Goal: Complete application form: Complete application form

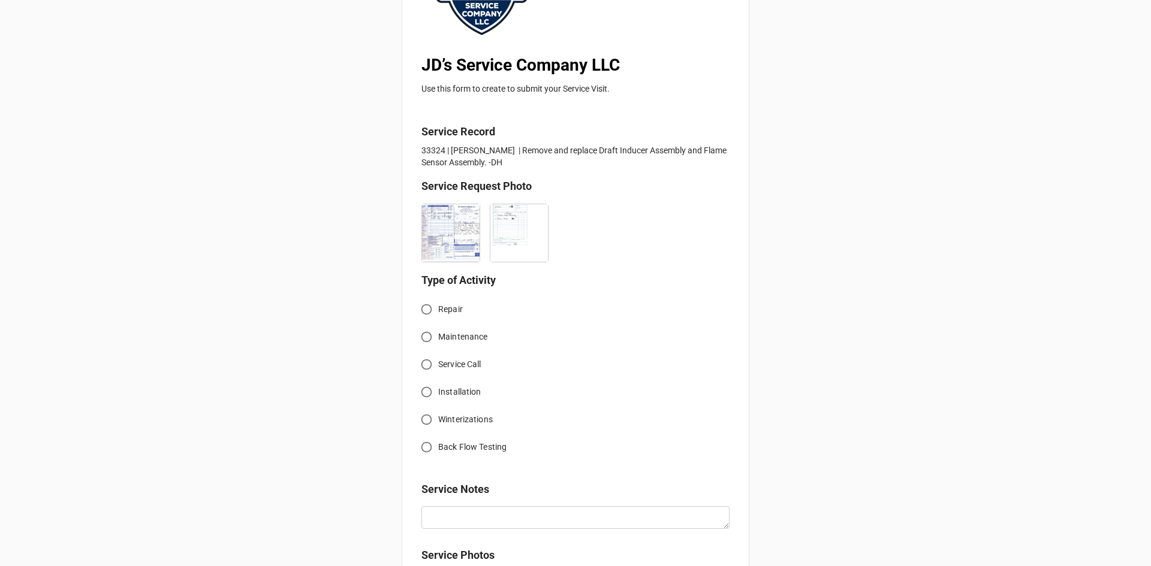
scroll to position [180, 0]
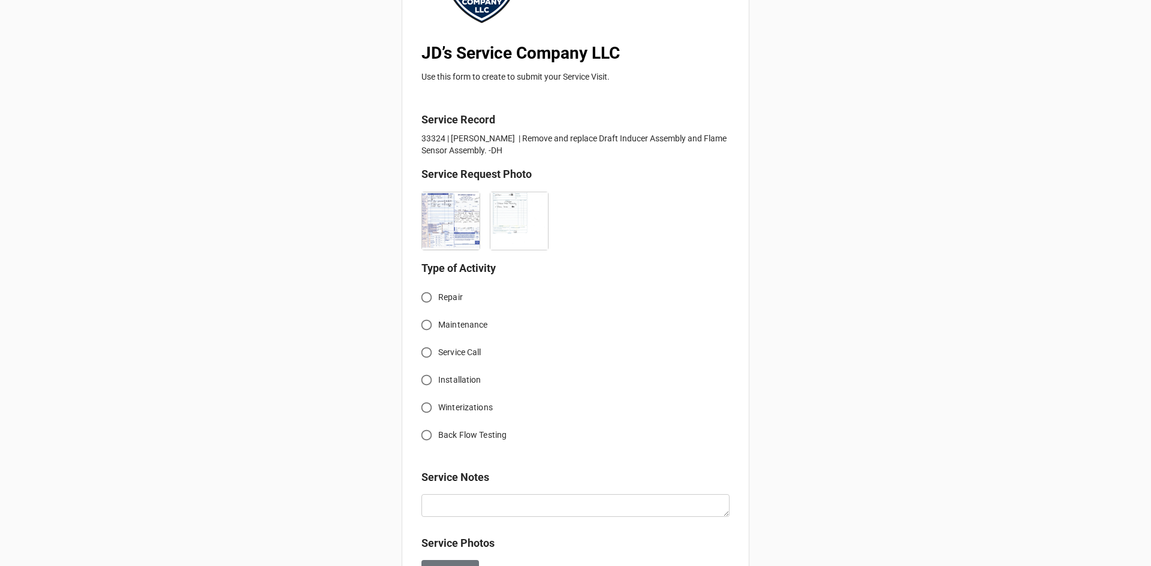
click at [429, 348] on input "Service Call" at bounding box center [426, 352] width 23 height 23
radio input "true"
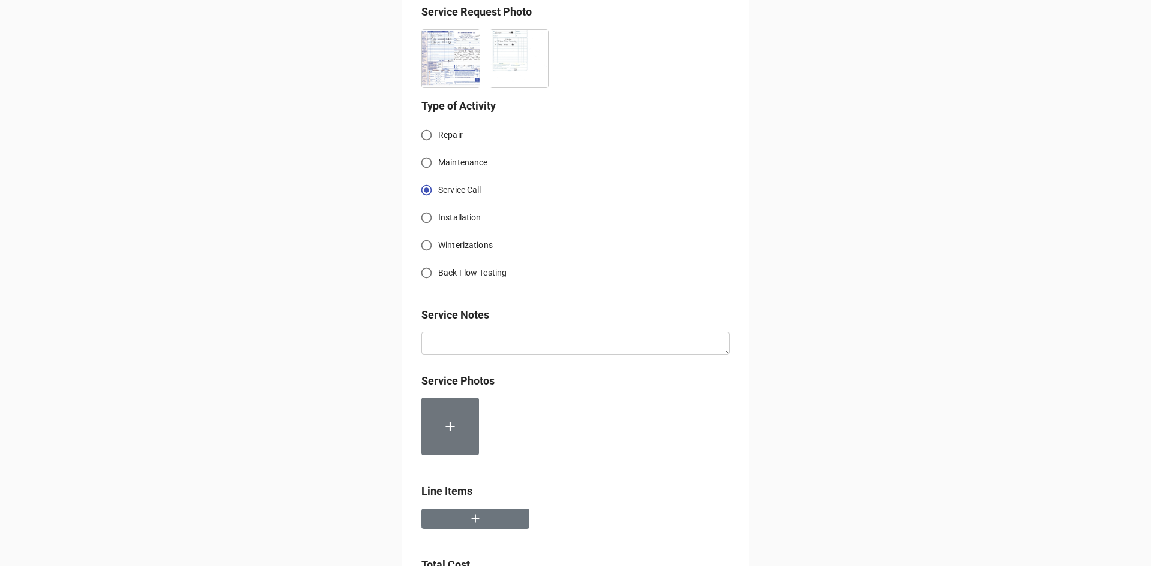
scroll to position [360, 0]
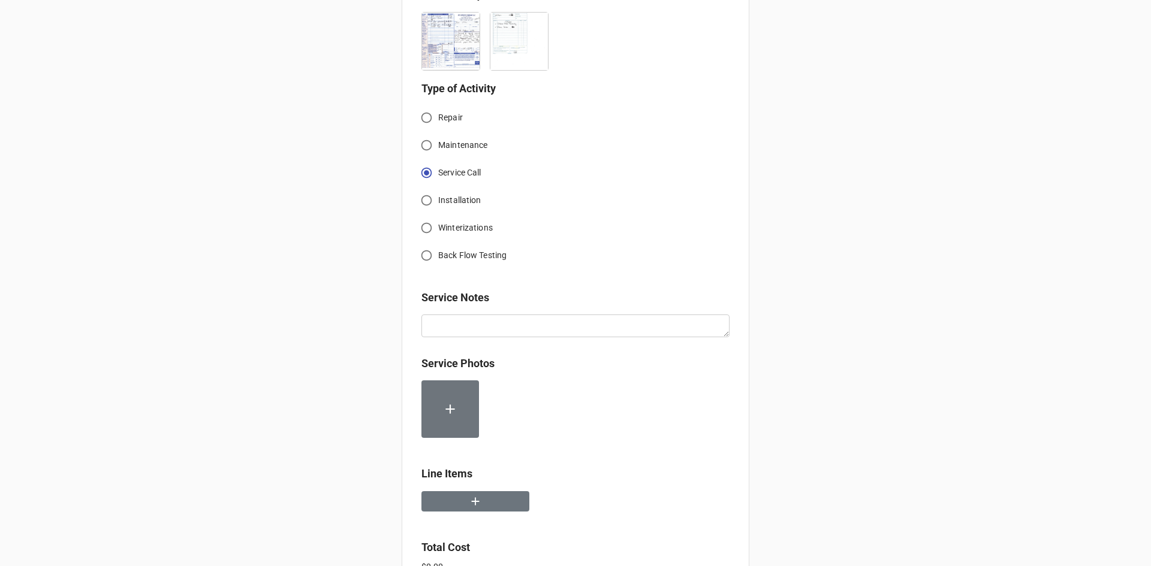
click at [421, 115] on input "Repair" at bounding box center [426, 117] width 23 height 23
radio input "true"
click at [478, 504] on icon "button" at bounding box center [475, 501] width 13 height 13
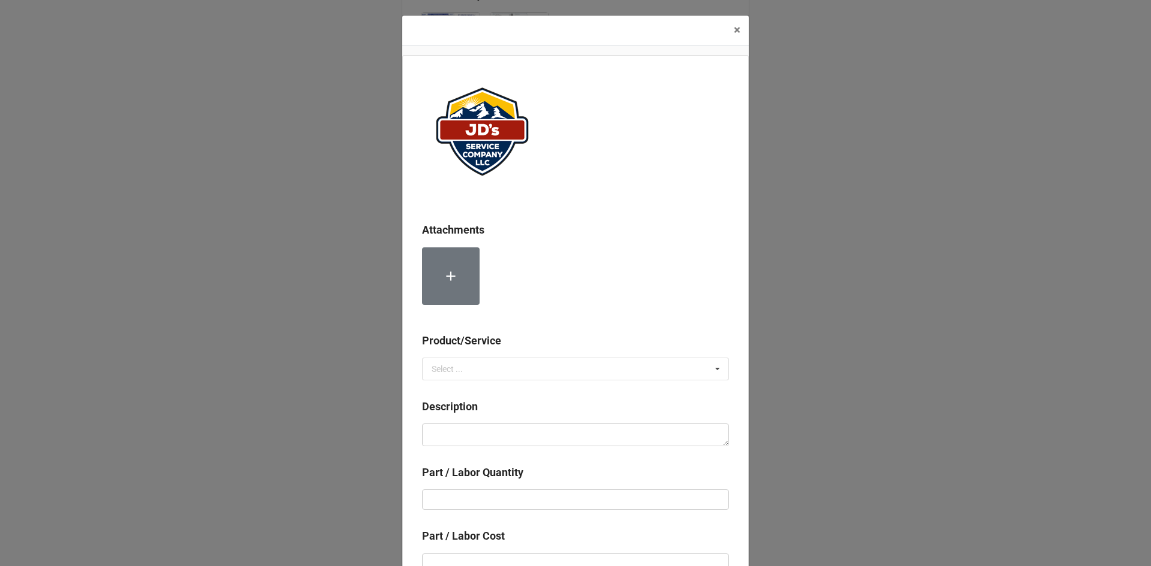
click at [502, 355] on div "Product/Service" at bounding box center [575, 345] width 307 height 25
click at [503, 370] on input "text" at bounding box center [576, 369] width 306 height 22
click at [467, 397] on div "Services" at bounding box center [575, 391] width 306 height 22
click at [485, 430] on textarea at bounding box center [575, 435] width 307 height 23
paste textarea "12:45pm-2:15pm; Service Address [STREET_ADDRESS][PERSON_NAME][PERSON_NAME] Remo…"
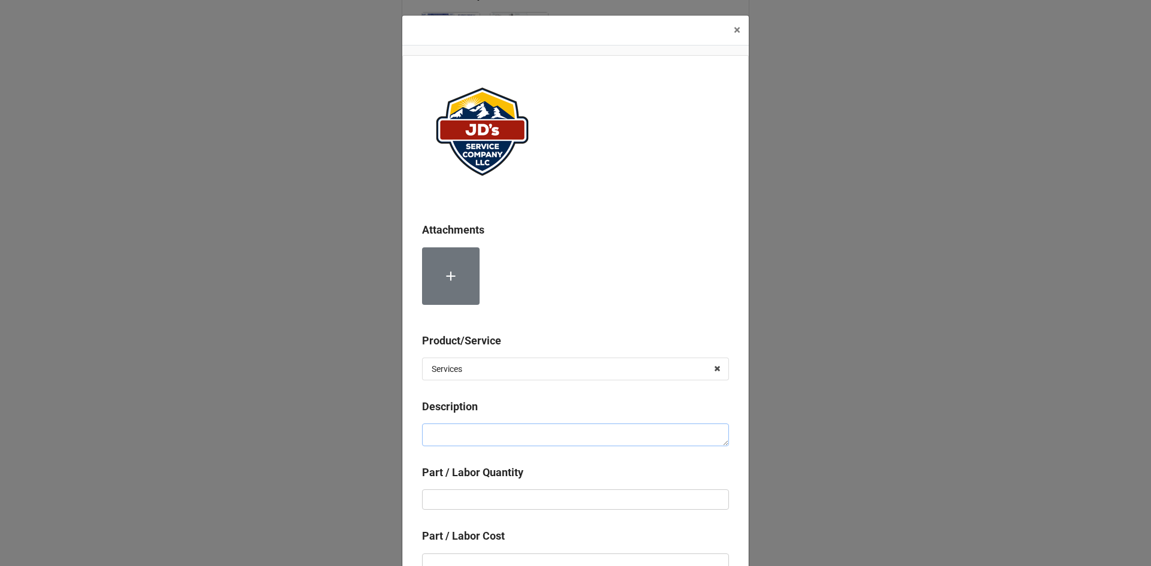
type textarea "x"
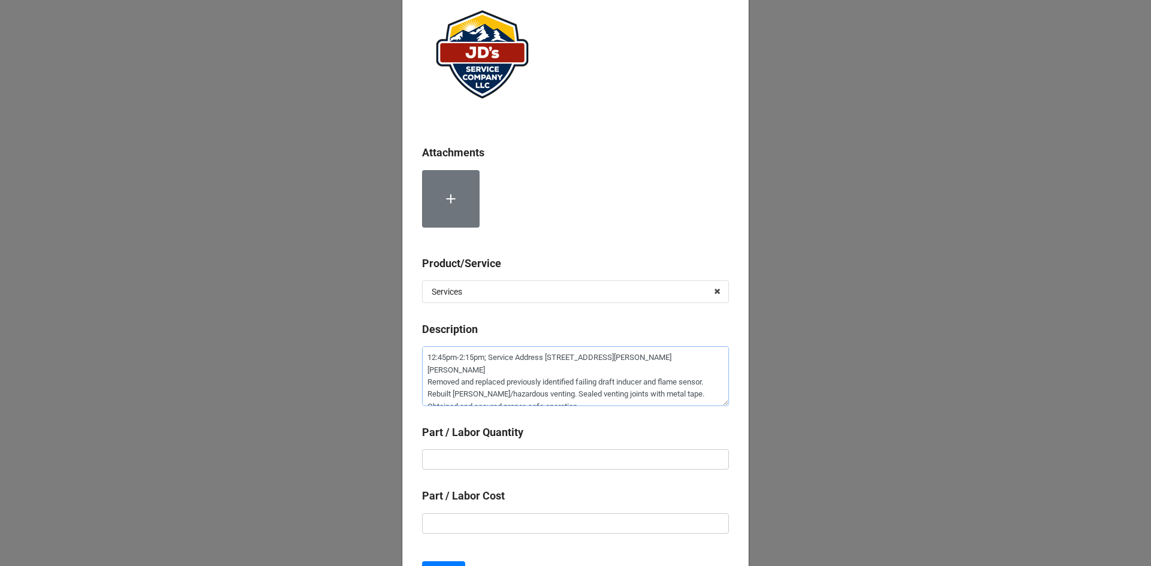
scroll to position [120, 0]
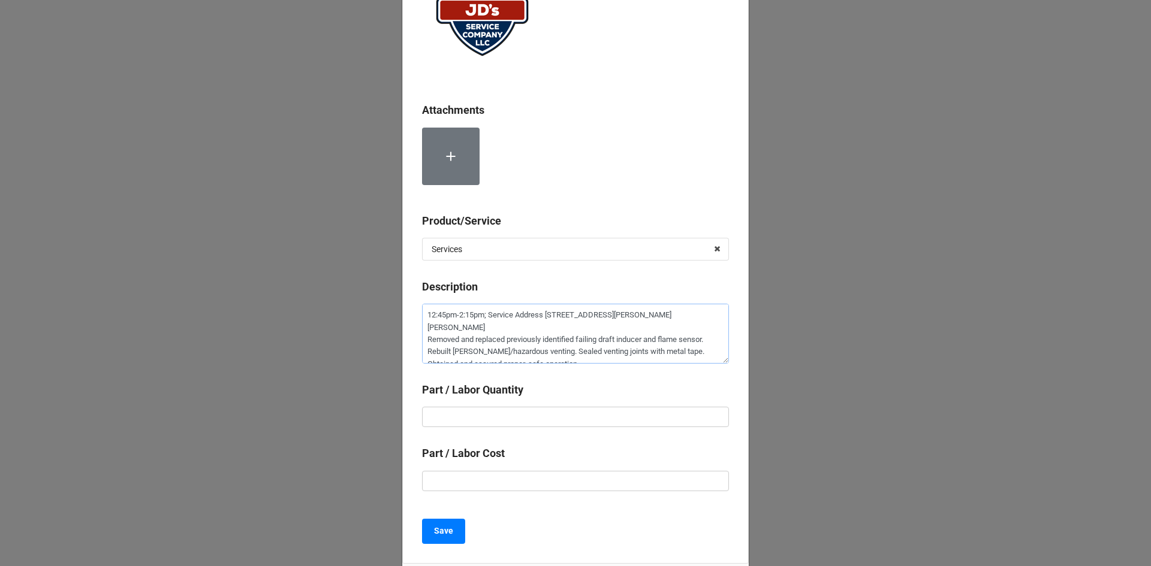
type textarea "12:45pm-2:15pm; Service Address [STREET_ADDRESS][PERSON_NAME][PERSON_NAME] Remo…"
click at [559, 414] on input "text" at bounding box center [575, 417] width 307 height 20
type textarea "x"
type input "1"
type textarea "x"
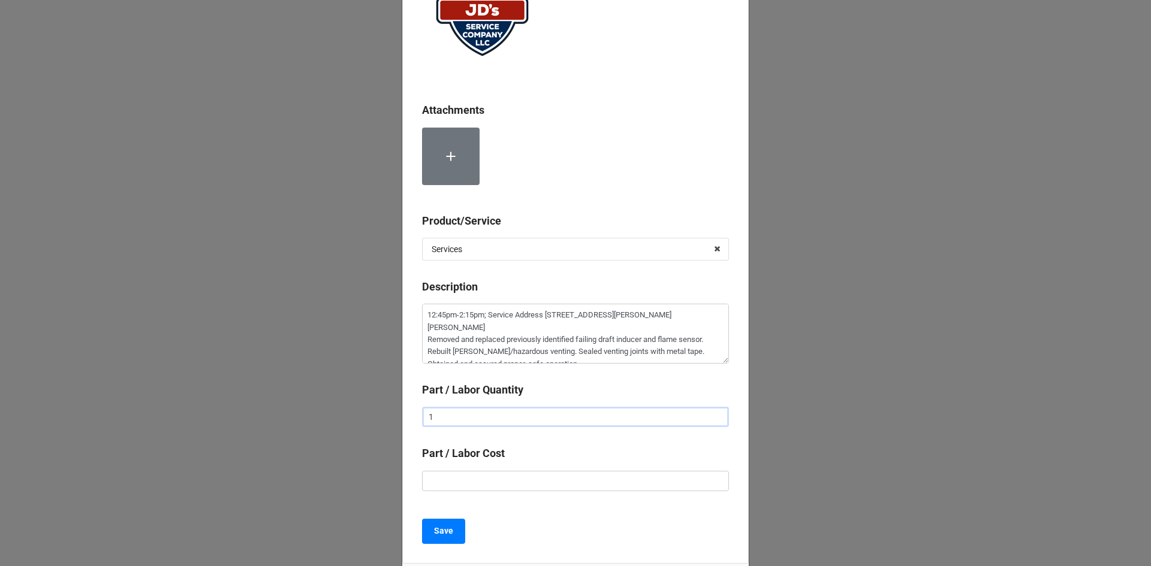
type input "1."
type textarea "x"
type input "1.5"
type textarea "x"
type input "$2.00"
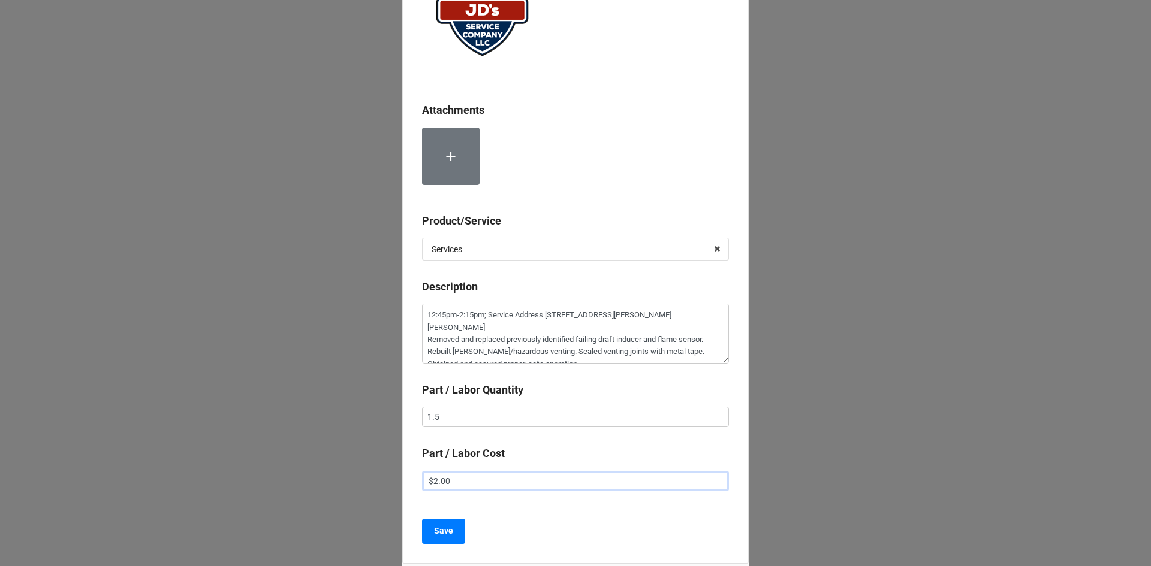
type textarea "x"
type input "$22.00"
type textarea "x"
type input "$225.00"
click at [447, 529] on b "Save" at bounding box center [443, 531] width 19 height 13
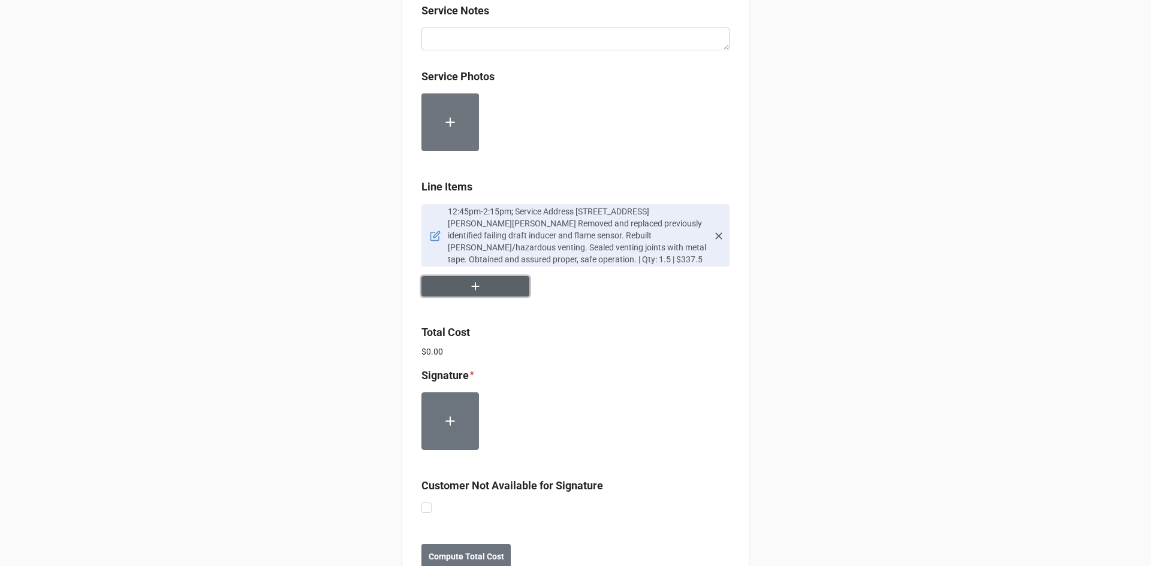
scroll to position [678, 0]
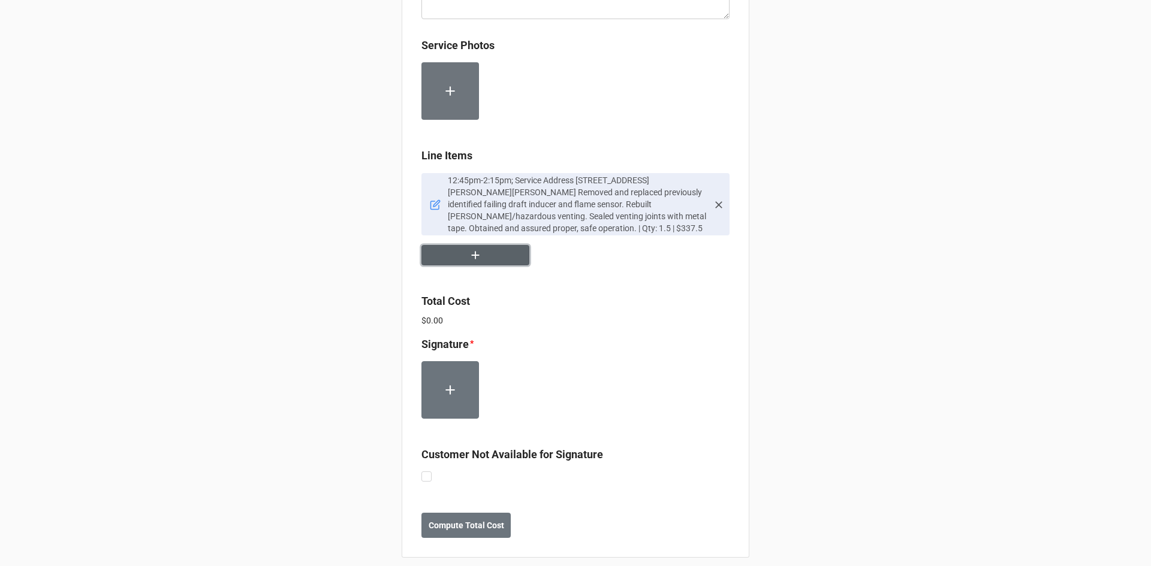
click at [463, 256] on button "button" at bounding box center [475, 255] width 108 height 21
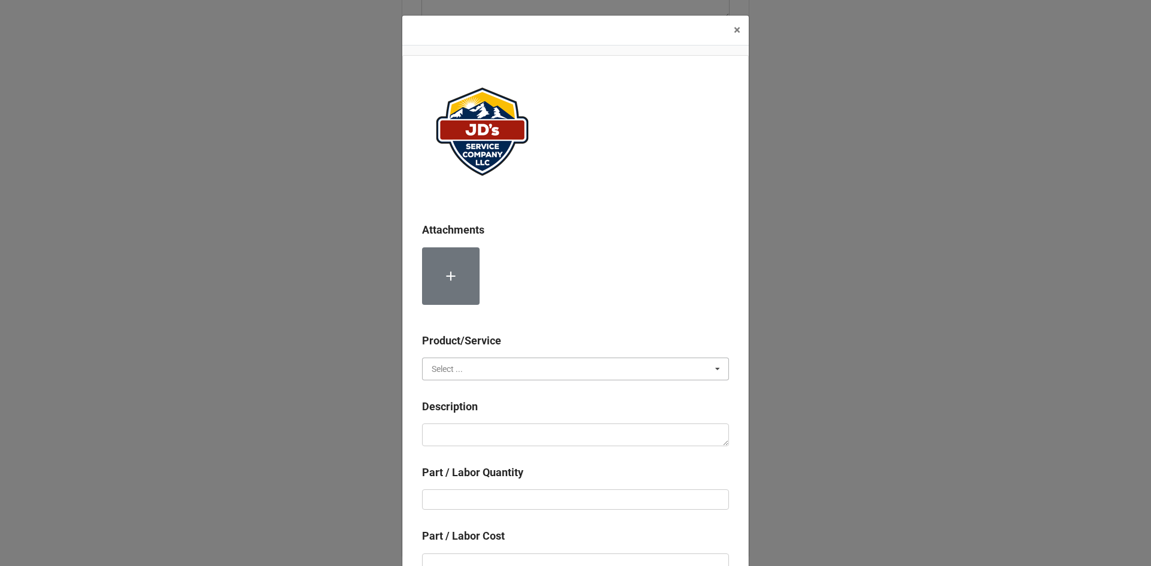
click at [483, 370] on input "text" at bounding box center [576, 369] width 306 height 22
click at [478, 409] on span "Material Cost" at bounding box center [457, 414] width 50 height 10
click at [478, 421] on div "Description" at bounding box center [575, 411] width 307 height 25
click at [481, 430] on textarea at bounding box center [575, 435] width 307 height 23
type textarea "x"
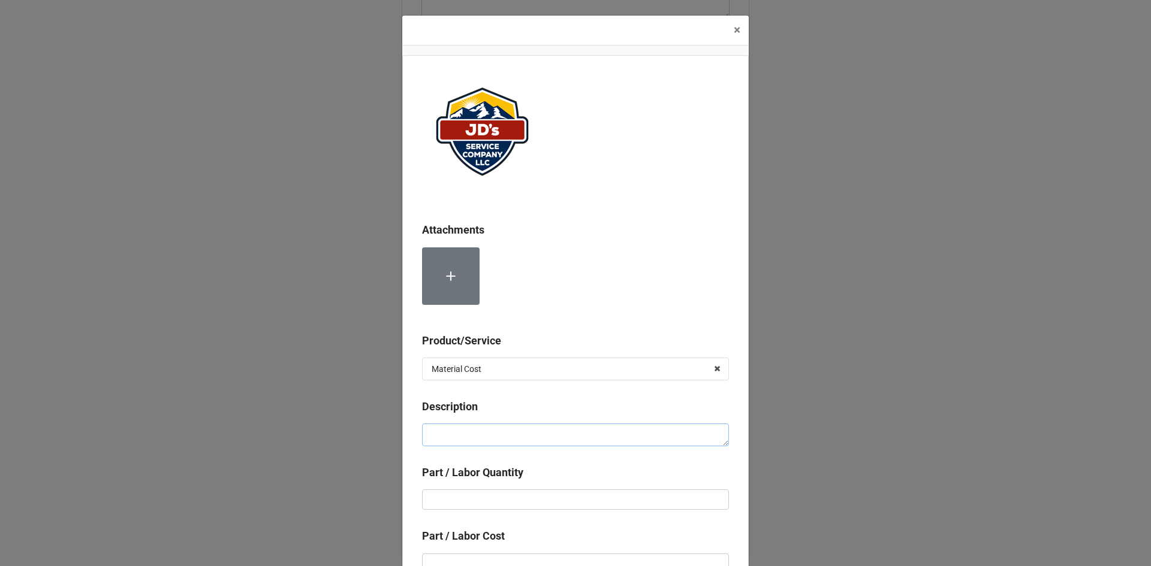
type textarea "D"
type textarea "x"
type textarea "Dr"
type textarea "x"
type textarea "Dra"
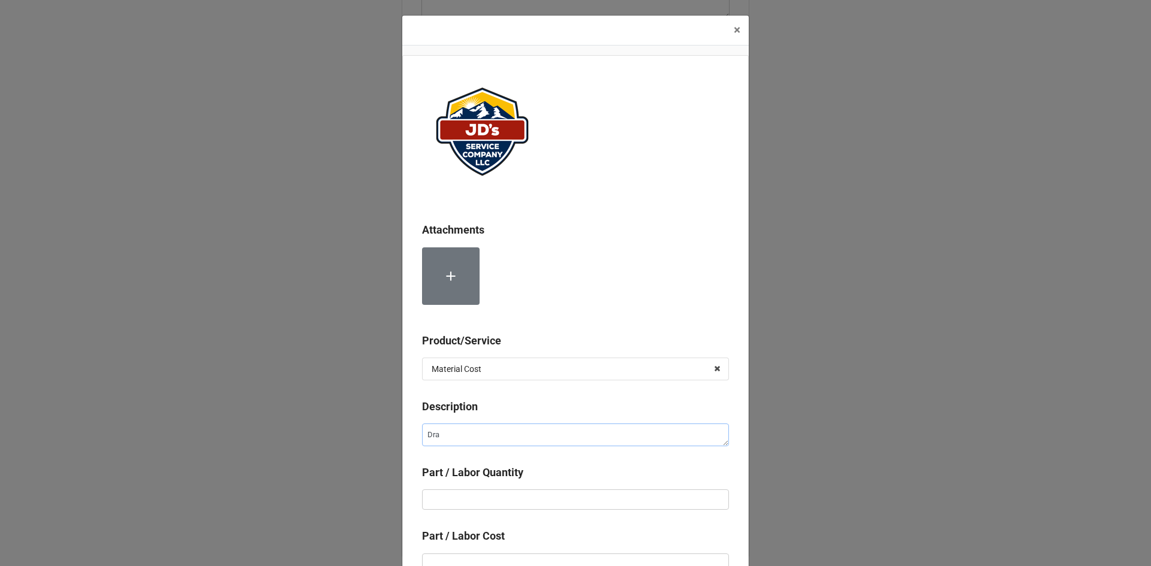
type textarea "x"
type textarea "Draf"
type textarea "x"
type textarea "Draft"
type textarea "x"
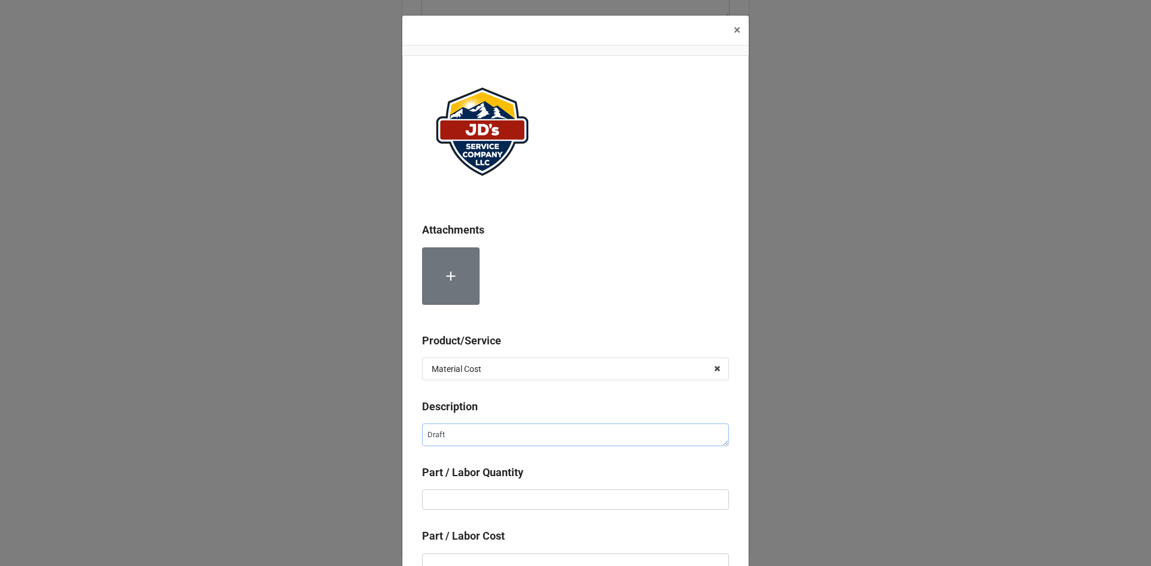
type textarea "Draft"
type textarea "x"
type textarea "Draft I"
type textarea "x"
type textarea "Draft In"
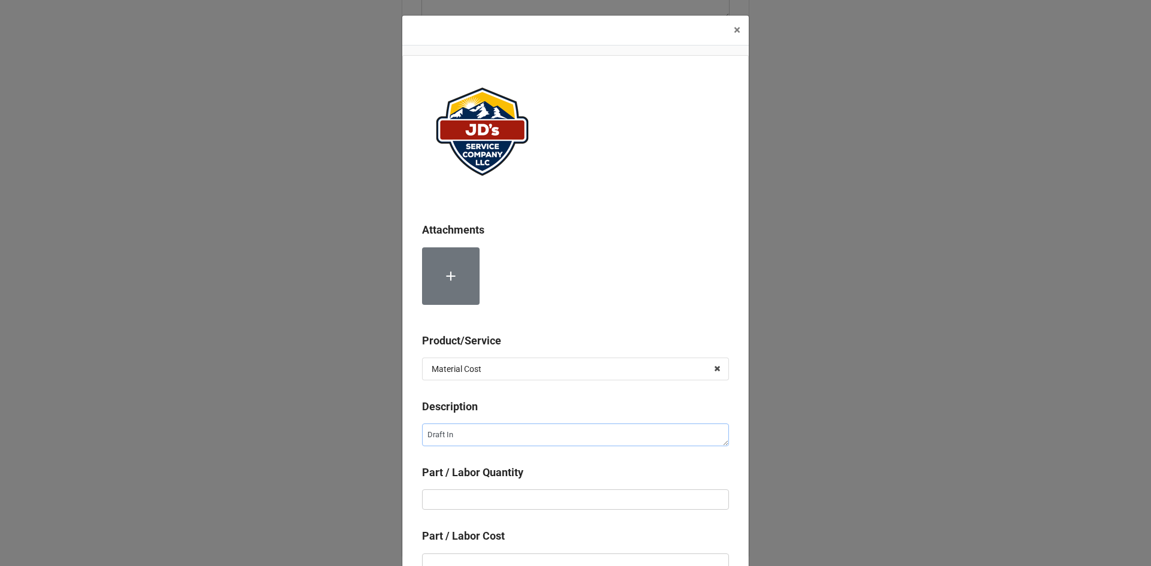
type textarea "x"
type textarea "Draft Ind"
type textarea "x"
type textarea "Draft Indu"
type textarea "x"
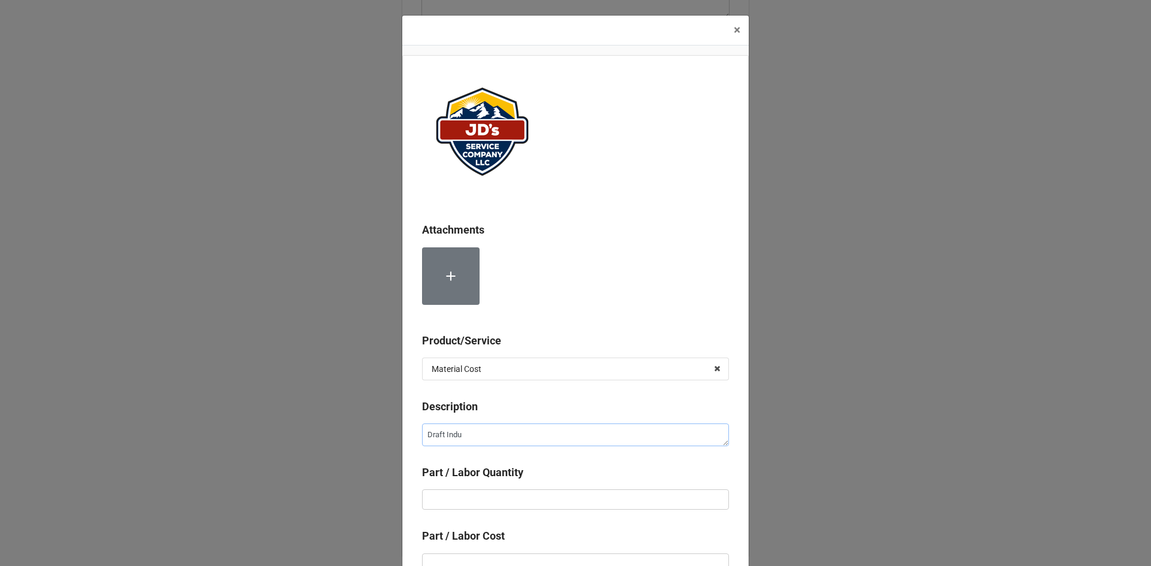
type textarea "Draft Induc"
type textarea "x"
type textarea "Draft Induce"
type textarea "x"
type textarea "Draft Inducer"
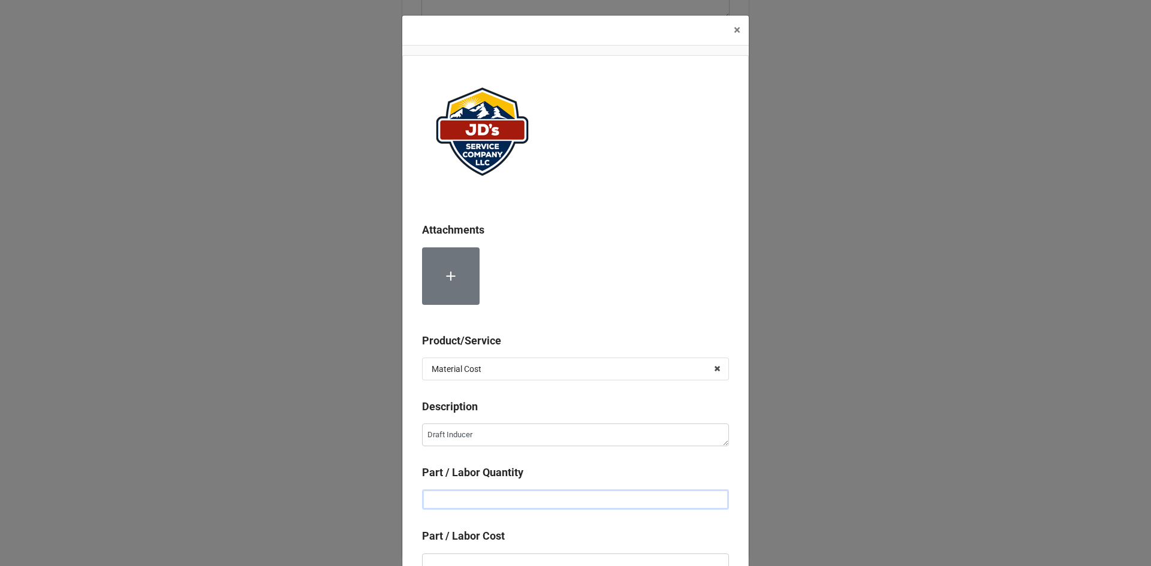
type textarea "x"
type input "1"
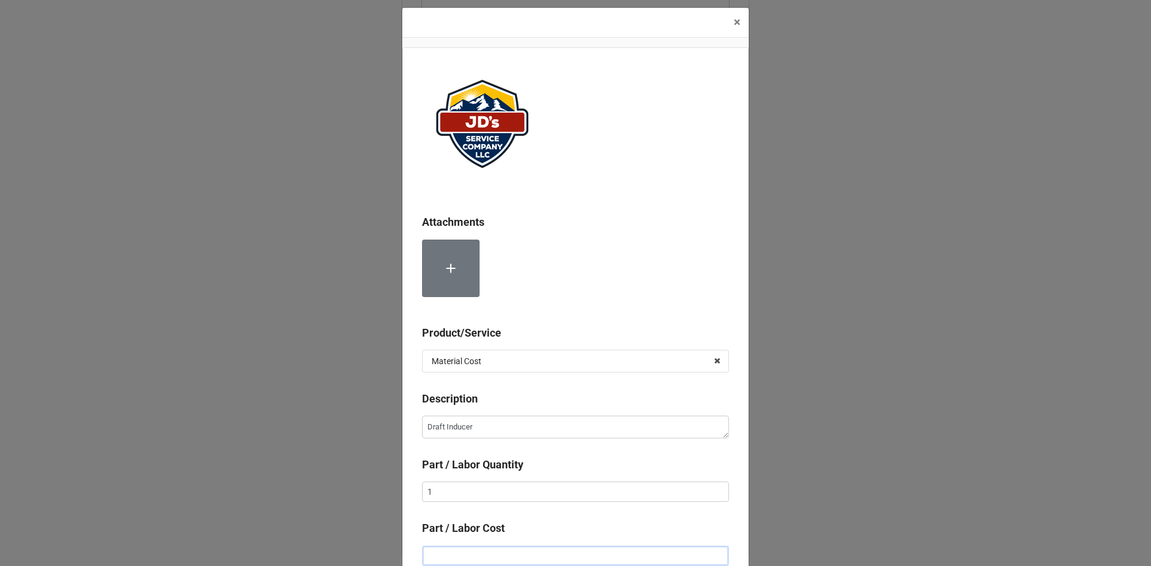
type textarea "x"
type input "$4.00"
type textarea "x"
type input "$490.00"
type textarea "x"
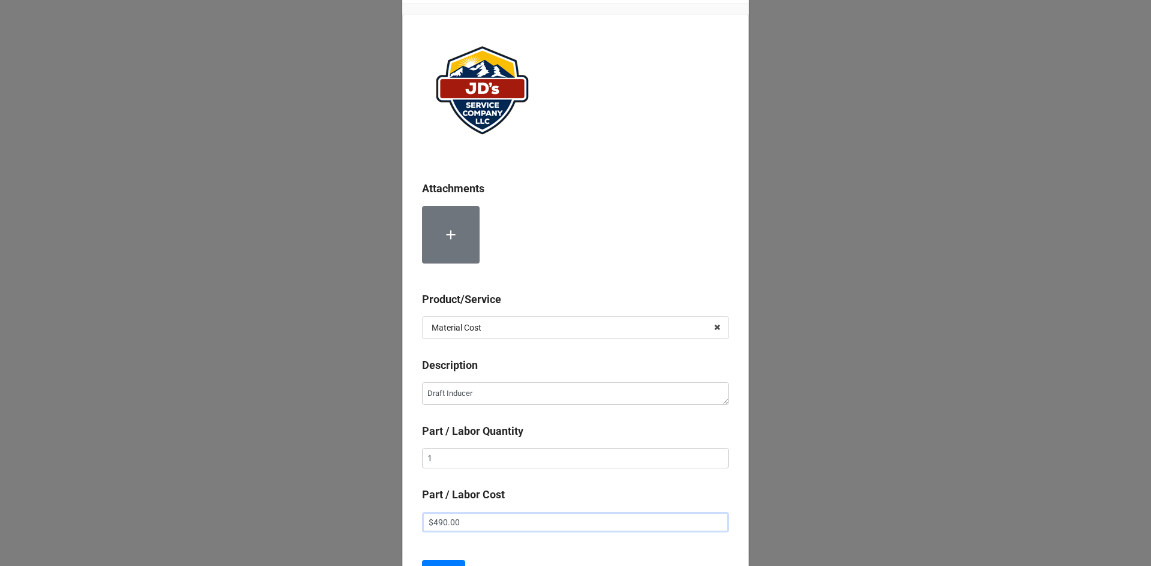
scroll to position [128, 0]
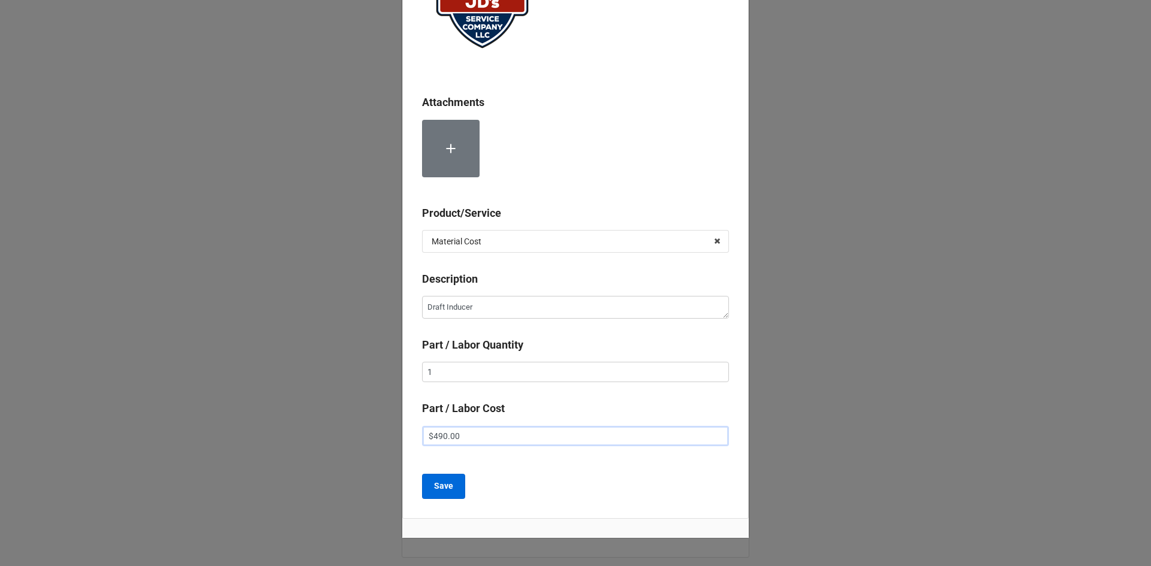
type input "$490.00"
click at [445, 485] on b "Save" at bounding box center [443, 486] width 19 height 13
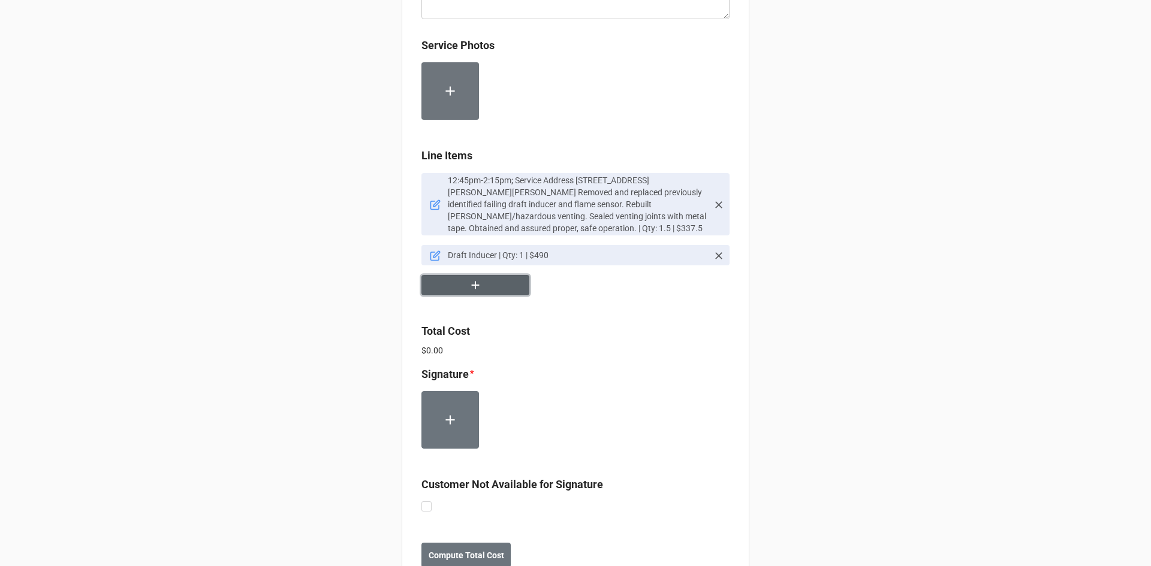
click at [491, 276] on button "button" at bounding box center [475, 285] width 108 height 21
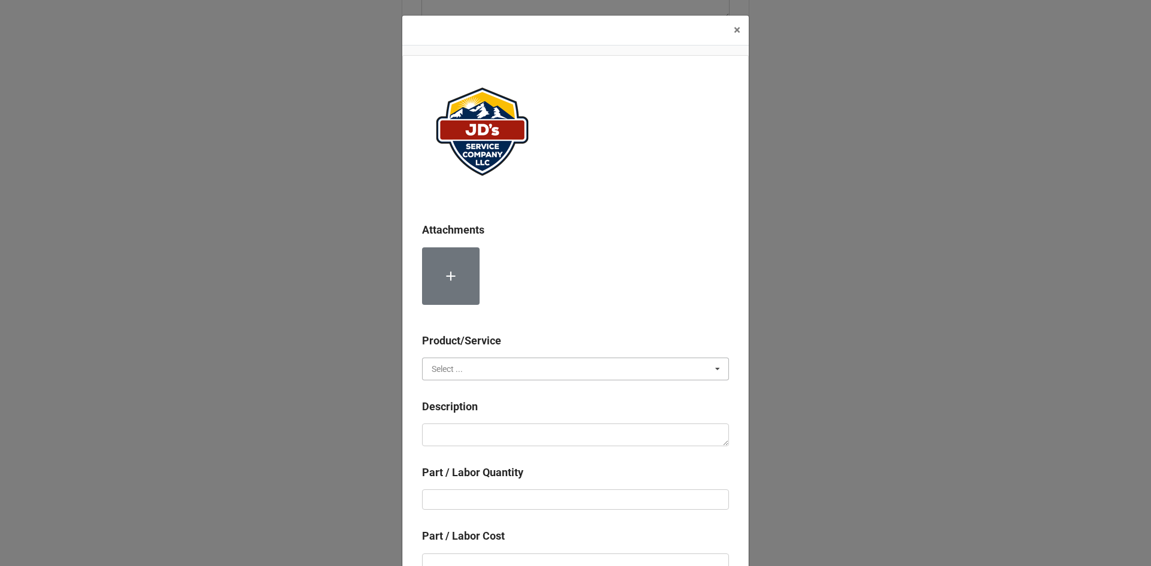
click at [478, 376] on input "text" at bounding box center [576, 369] width 306 height 22
click at [484, 407] on div "Material Cost" at bounding box center [575, 413] width 306 height 22
click at [485, 433] on textarea at bounding box center [575, 435] width 307 height 23
type textarea "x"
type textarea "F"
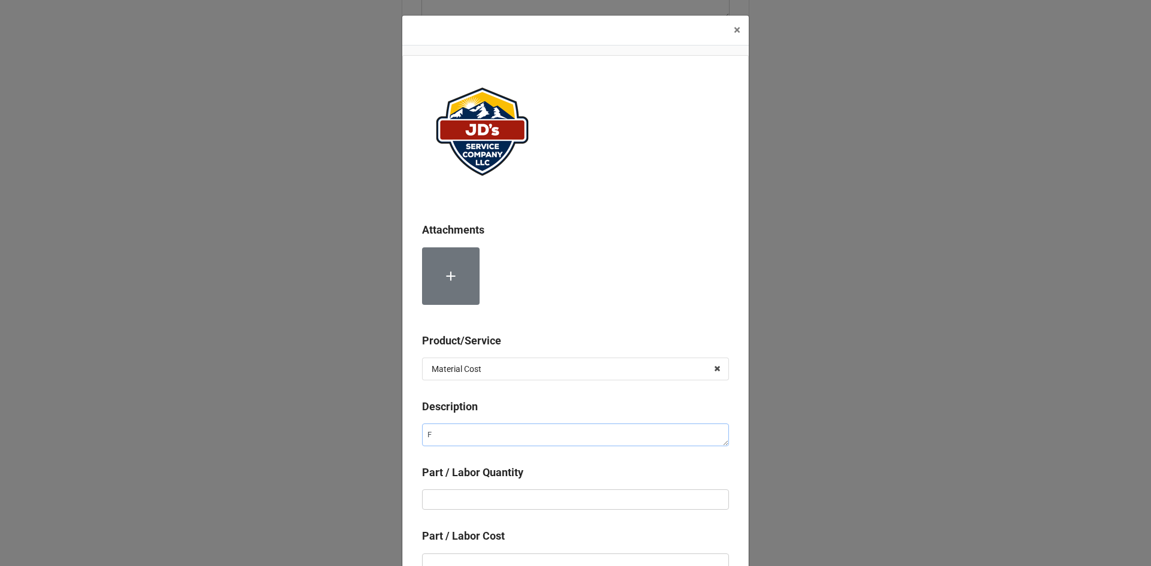
type textarea "x"
type textarea "Fl"
type textarea "x"
type textarea "Fla"
type textarea "x"
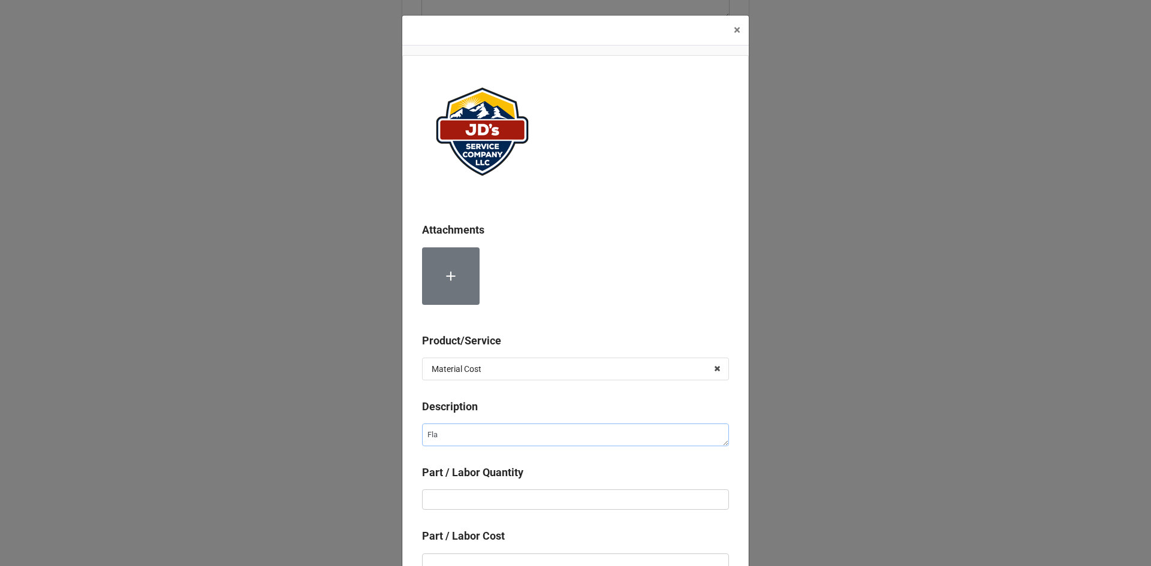
type textarea "Flam"
type textarea "x"
type textarea "Flame"
type textarea "x"
type textarea "Flame"
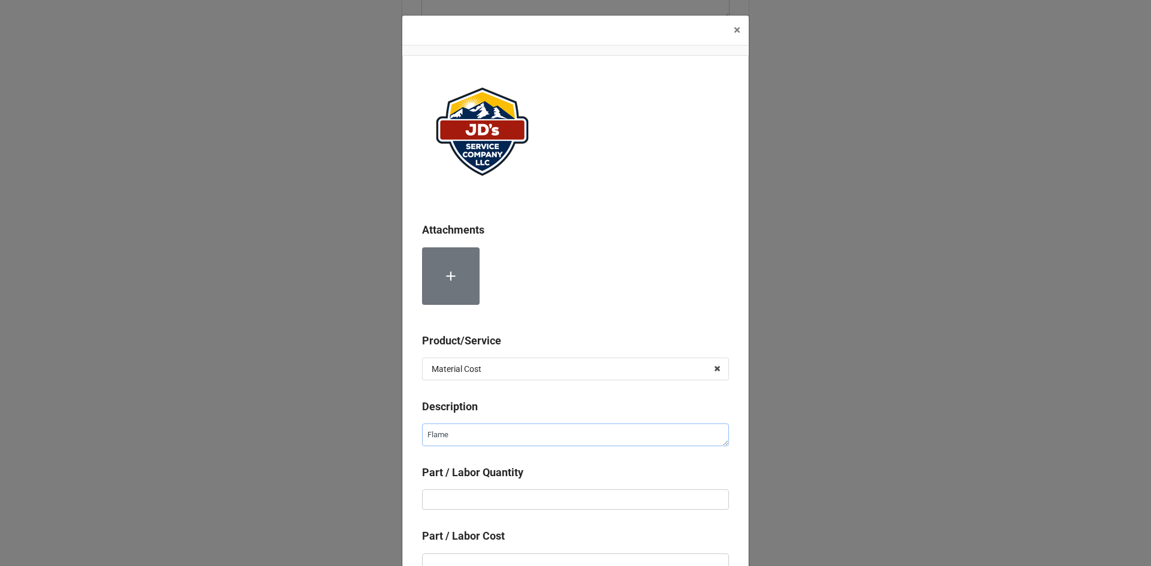
type textarea "x"
type textarea "Flame S"
type textarea "x"
type textarea "Flame Se"
type textarea "x"
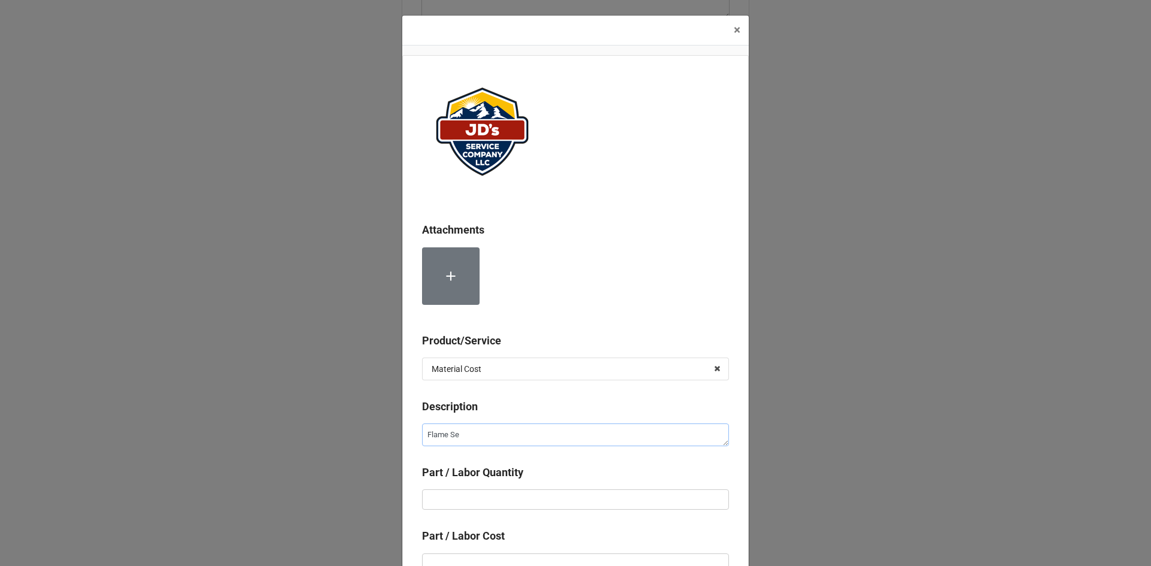
type textarea "Flame Sen"
type textarea "x"
type textarea "Flame Sens"
type textarea "x"
type textarea "Flame Senso"
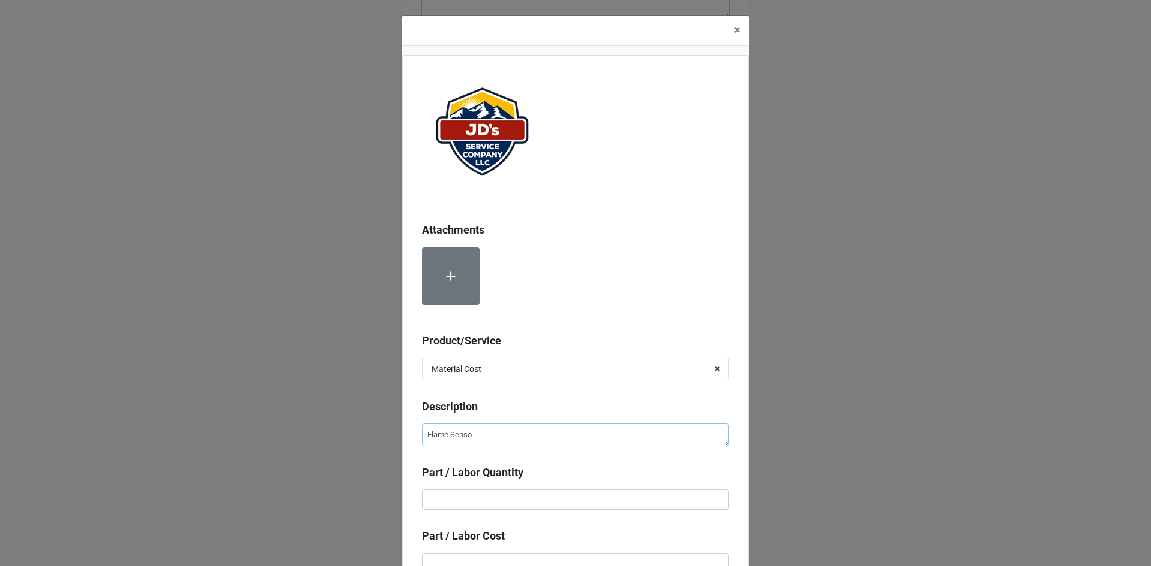
type textarea "x"
type textarea "Flame Sensor"
type textarea "x"
type input "1"
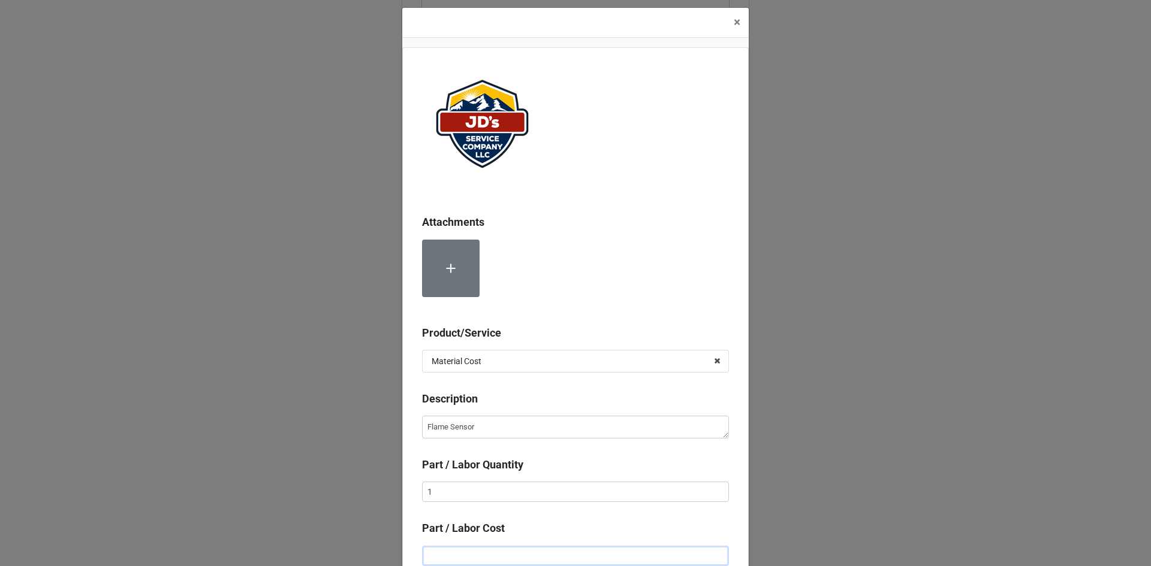
type textarea "x"
type input "$2.00"
click at [495, 554] on input "text" at bounding box center [575, 556] width 307 height 20
type textarea "x"
type input "$4.00"
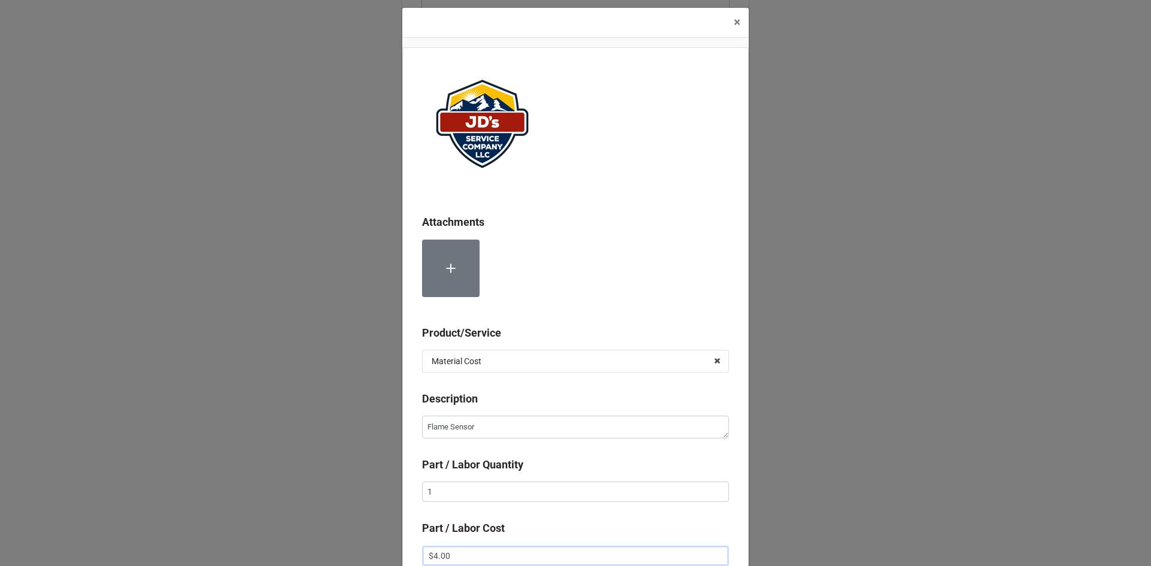
type textarea "x"
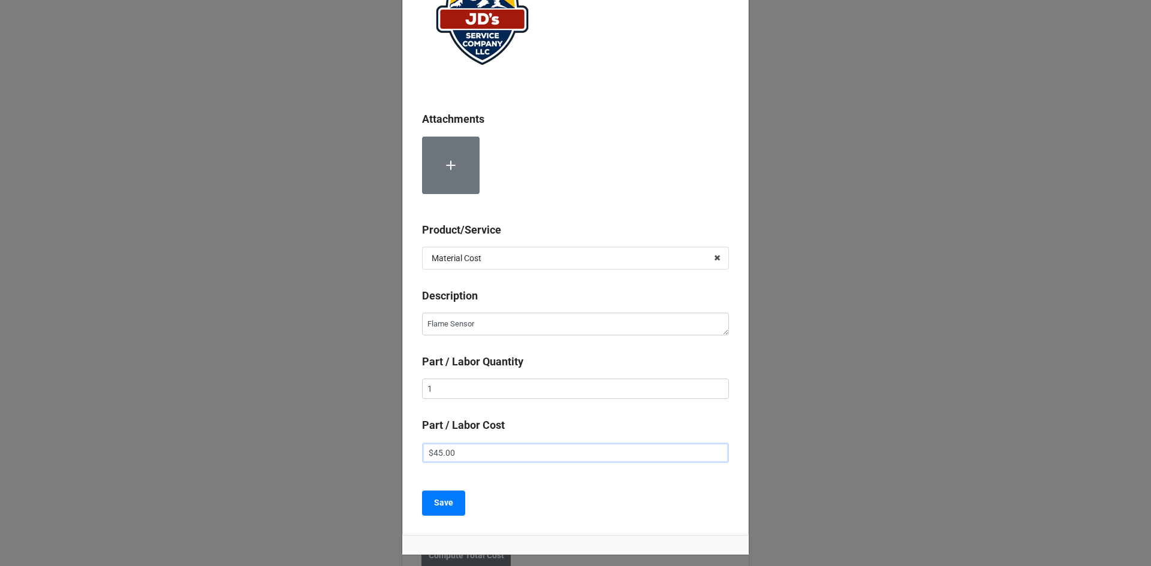
scroll to position [128, 0]
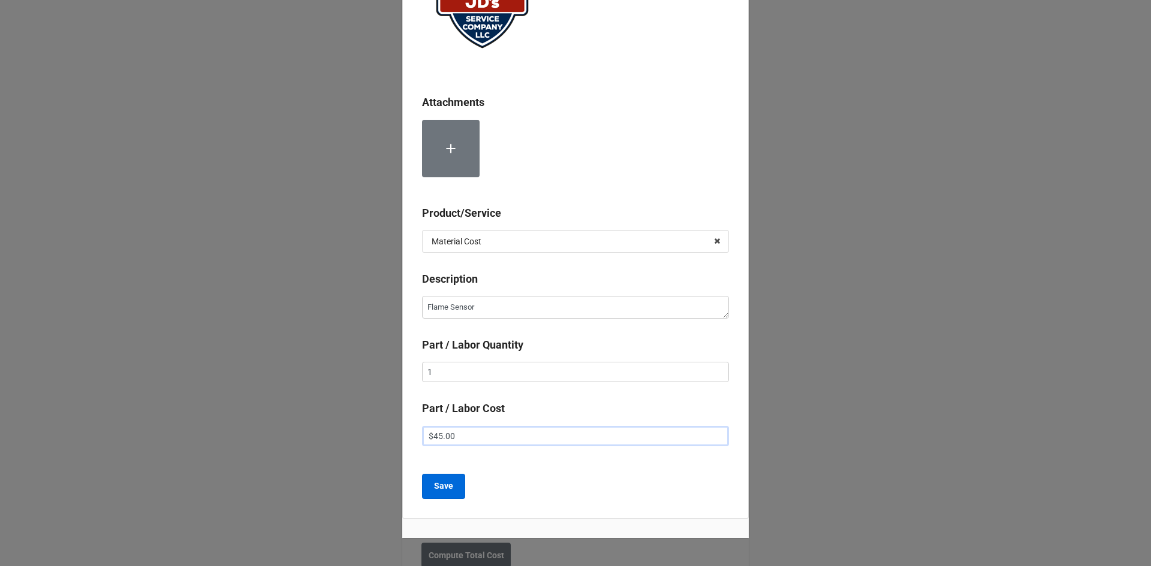
type input "$45.00"
click at [439, 491] on b "Save" at bounding box center [443, 486] width 19 height 13
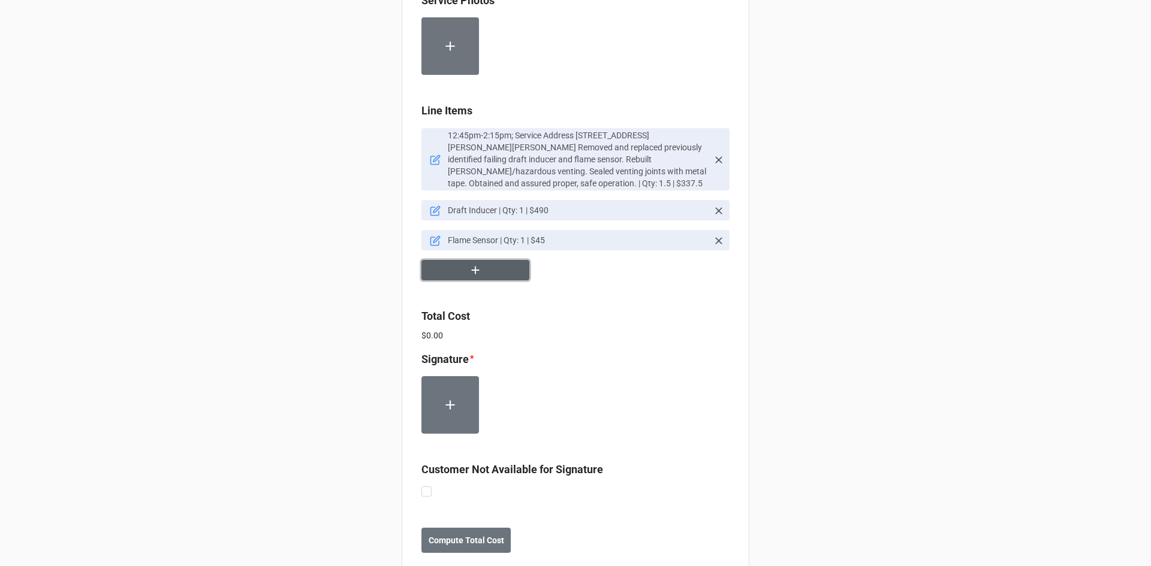
scroll to position [749, 0]
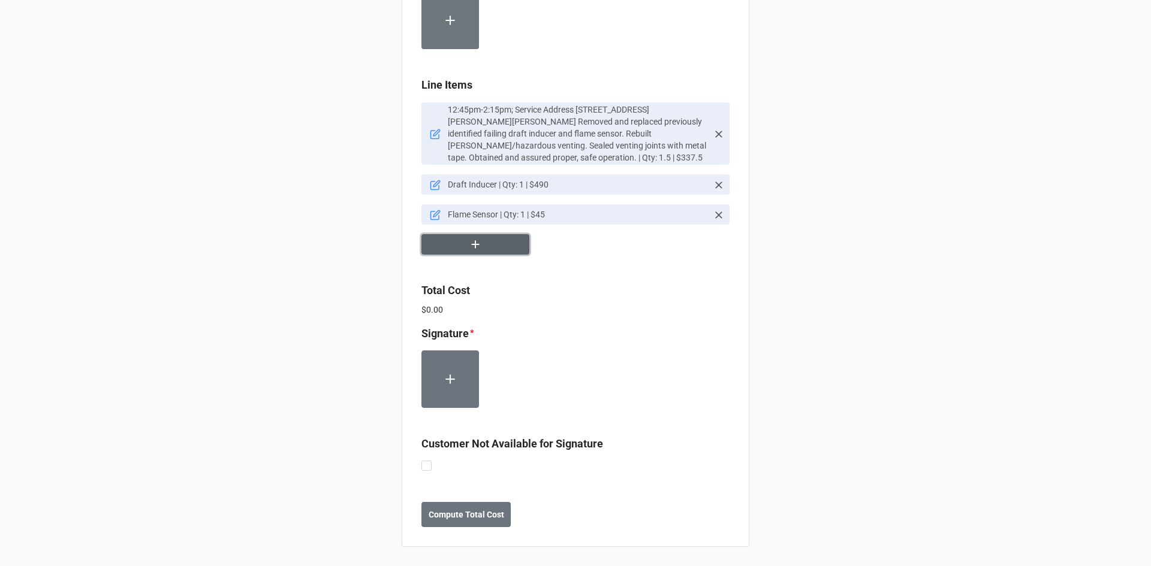
click at [503, 247] on button "button" at bounding box center [475, 244] width 108 height 21
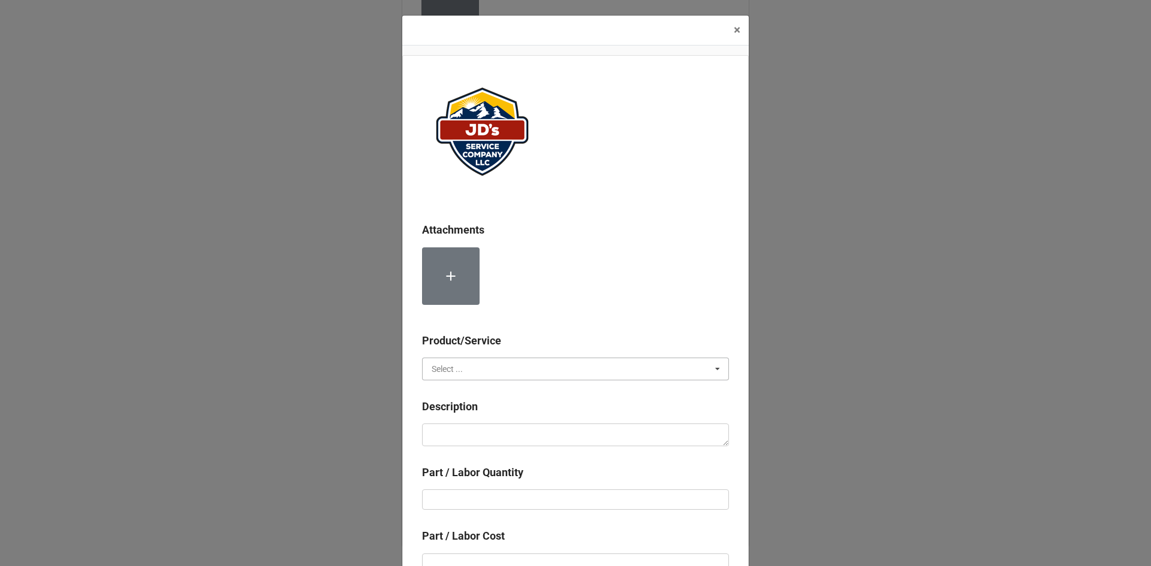
click at [555, 370] on input "text" at bounding box center [576, 369] width 306 height 22
click at [467, 412] on span "Material Cost" at bounding box center [457, 414] width 50 height 10
click at [481, 442] on textarea at bounding box center [575, 435] width 307 height 23
type textarea "x"
type textarea "4"
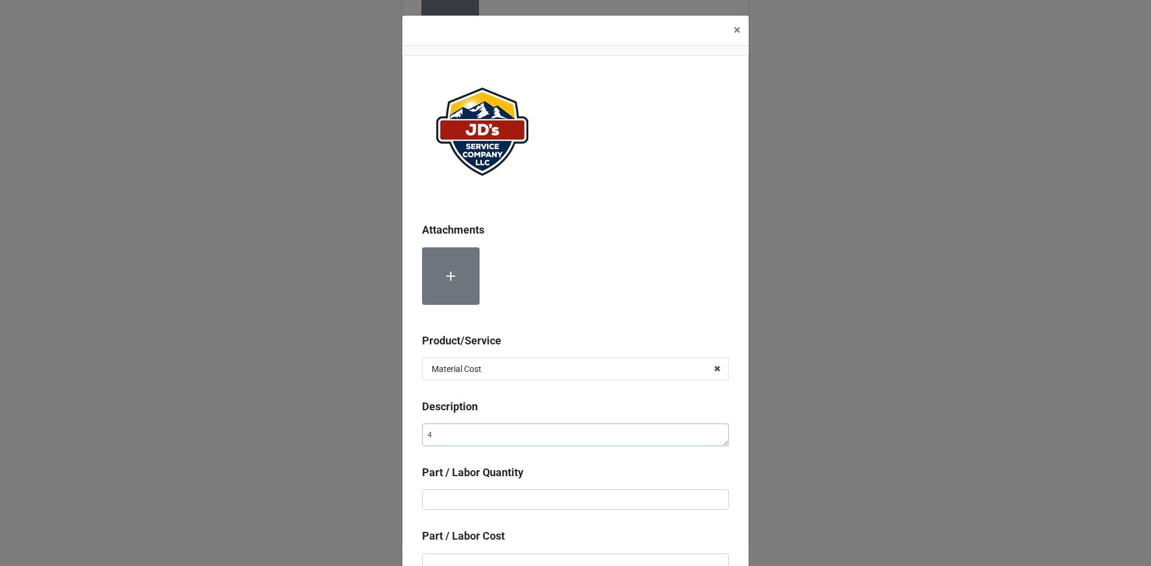
type textarea "x"
type textarea "4""
type textarea "x"
type textarea "4""
type textarea "x"
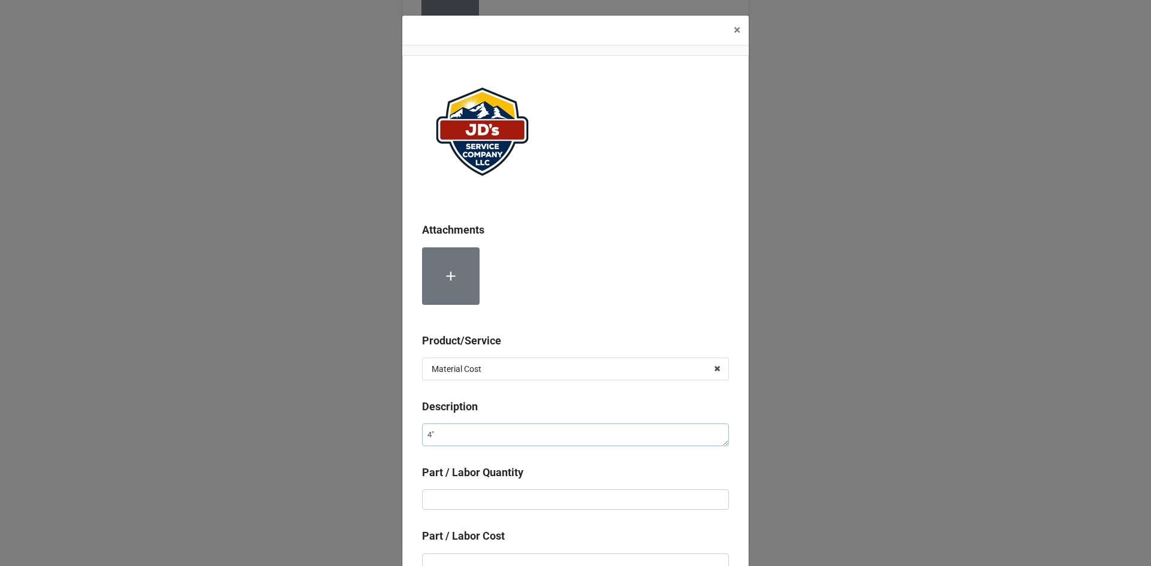
type textarea "4" 2"
type textarea "x"
type textarea "4" 26"
type textarea "x"
type textarea "4" 26"
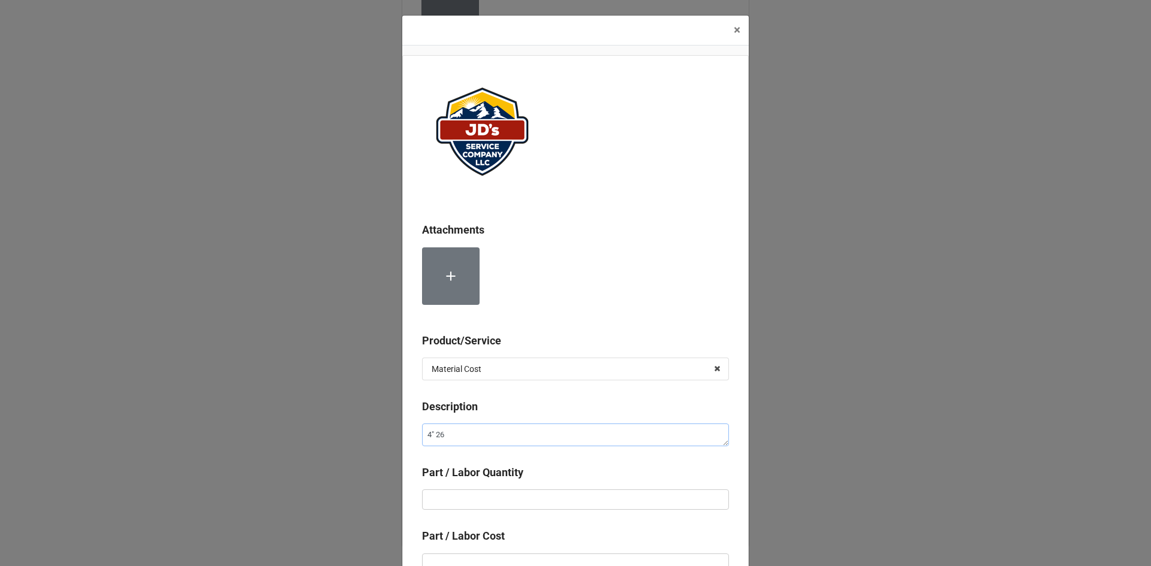
type textarea "x"
type textarea "4" 26 G"
type textarea "x"
type textarea "4" 26 GA"
type textarea "x"
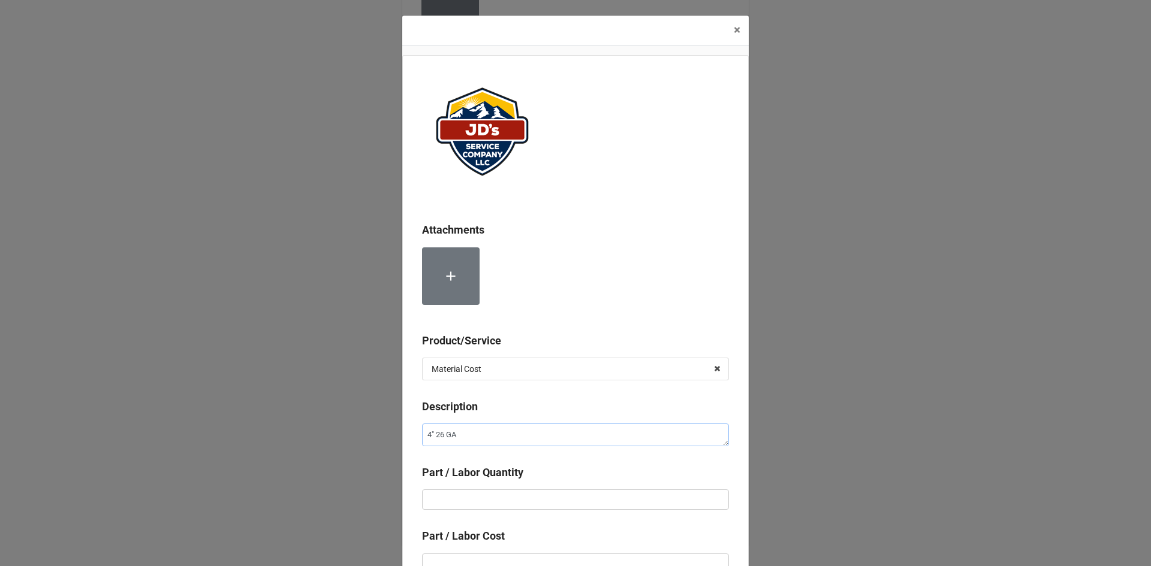
type textarea "4" 26 GA"
type textarea "x"
type textarea "4" 26 GA G"
type textarea "x"
type textarea "4" 26 GA Ga"
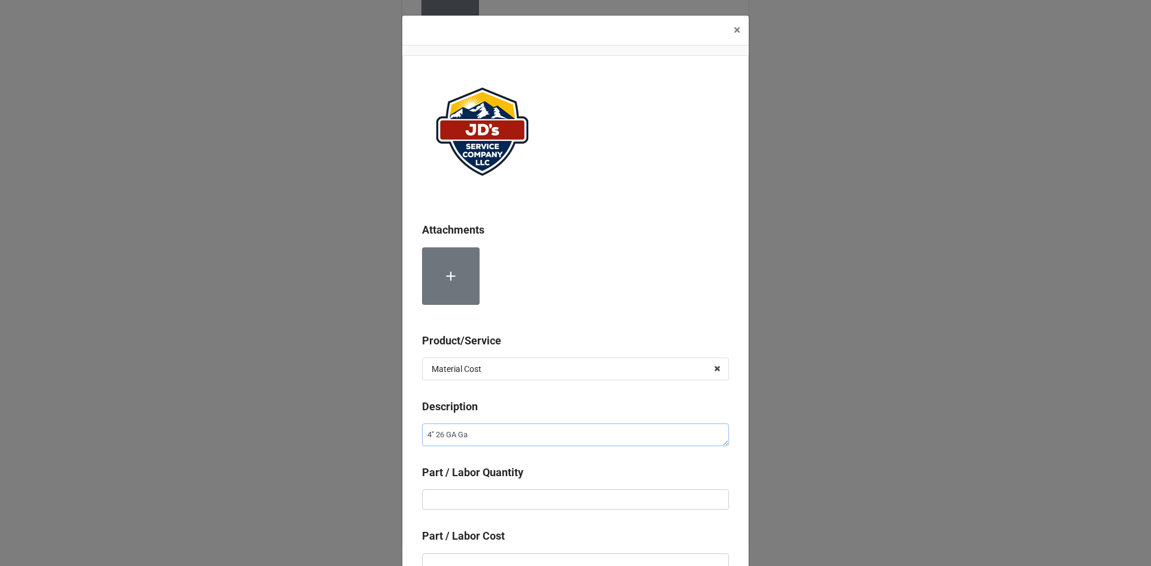
type textarea "x"
type textarea "4" 26 GA Gal"
type textarea "x"
type textarea "4" 26 GA Galv"
type textarea "x"
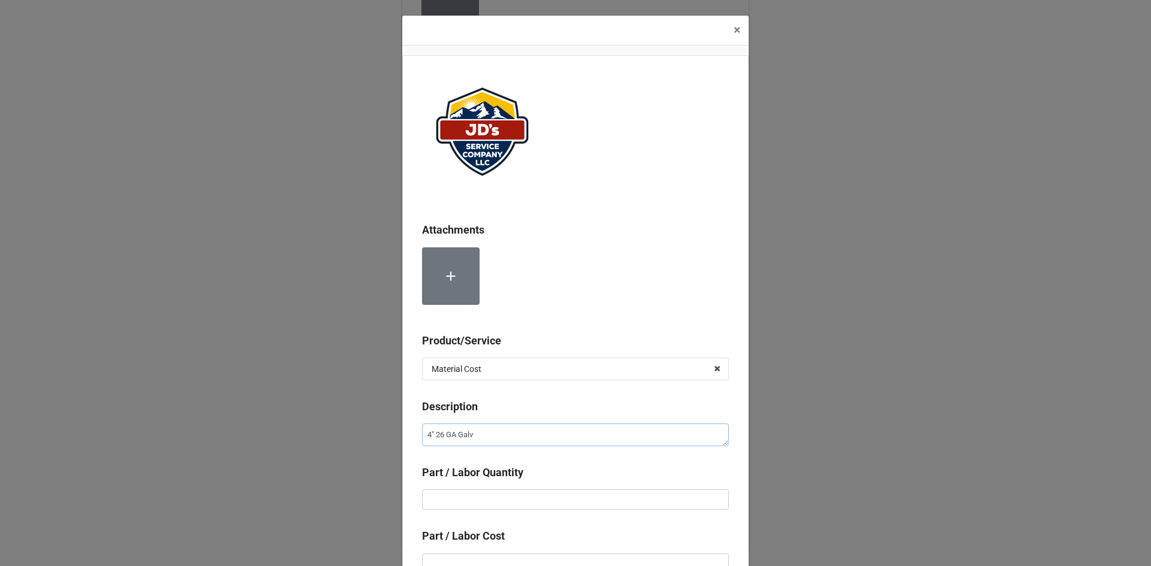
type textarea "4" 26 GA Galva"
type textarea "x"
type textarea "4" 26 GA [PERSON_NAME]"
type textarea "x"
type textarea "4" 26 GA [PERSON_NAME]"
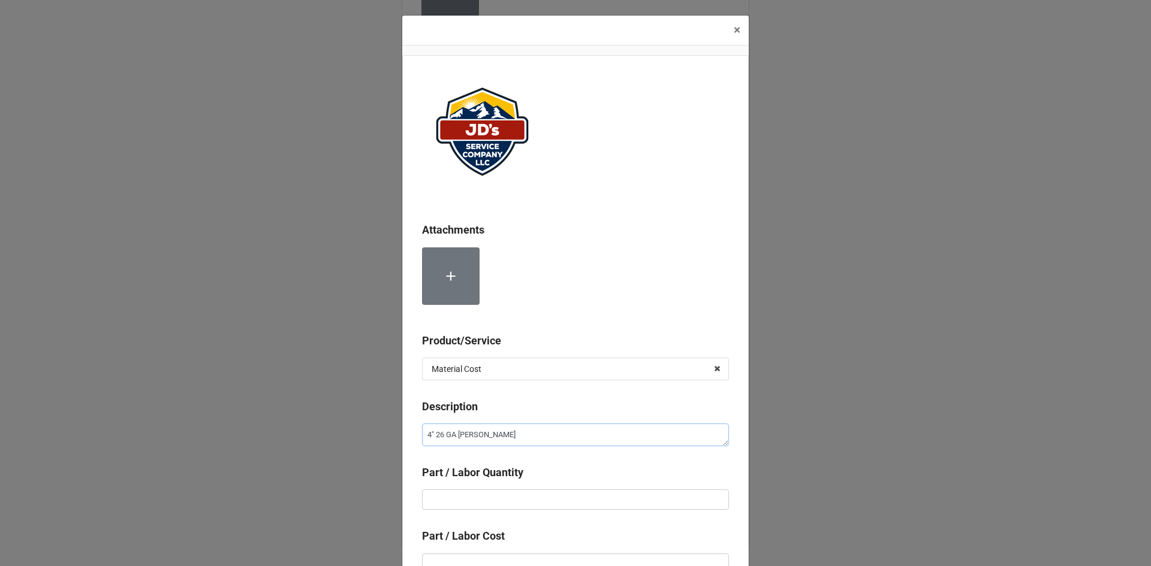
type textarea "x"
type textarea "4" 26 GA Galvaniz"
type textarea "x"
type textarea "4" 26 GA Galvanize"
type textarea "x"
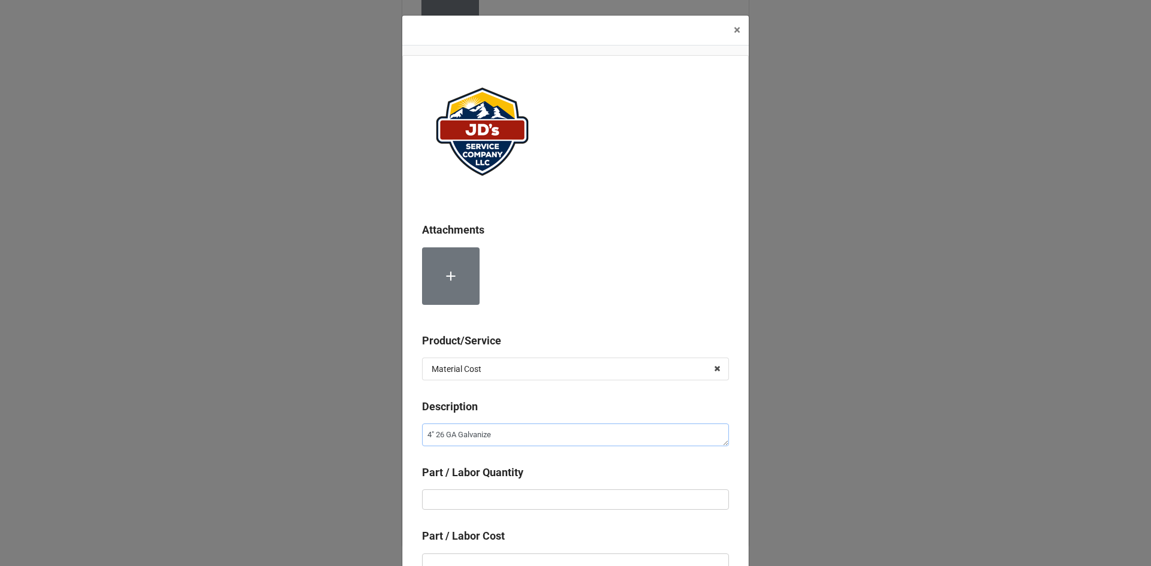
type textarea "4" 26 GA Galvanize"
type textarea "x"
type textarea "4" 26 GA Galvanize"
type textarea "x"
type textarea "4" 26 GA Galvanized"
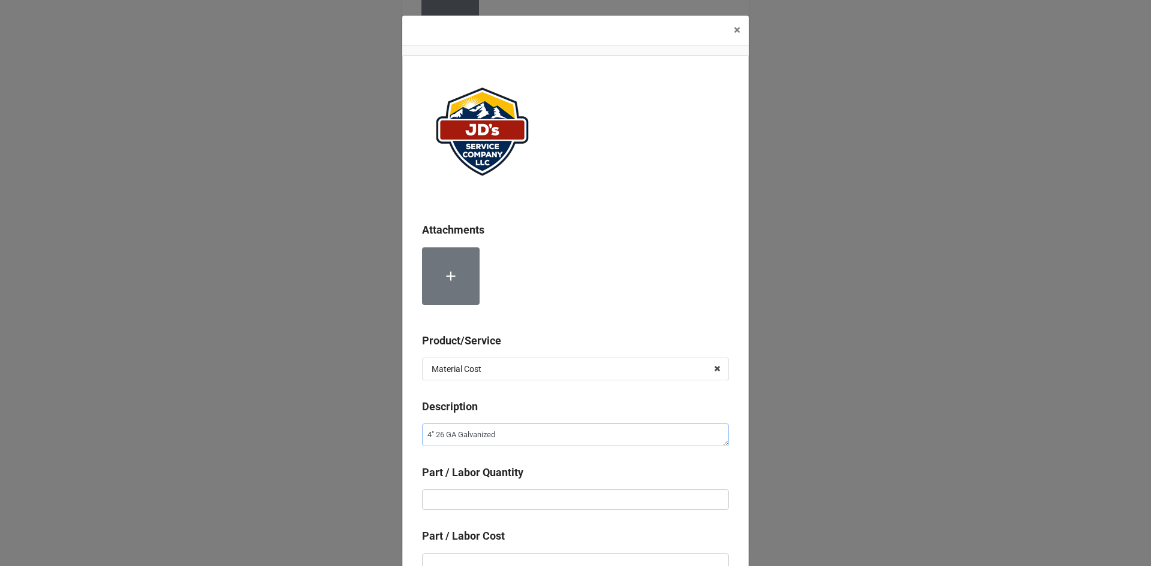
type textarea "x"
type textarea "4" 26 GA Galvanized"
type textarea "x"
type textarea "4" 26 GA Galvanized v"
type textarea "x"
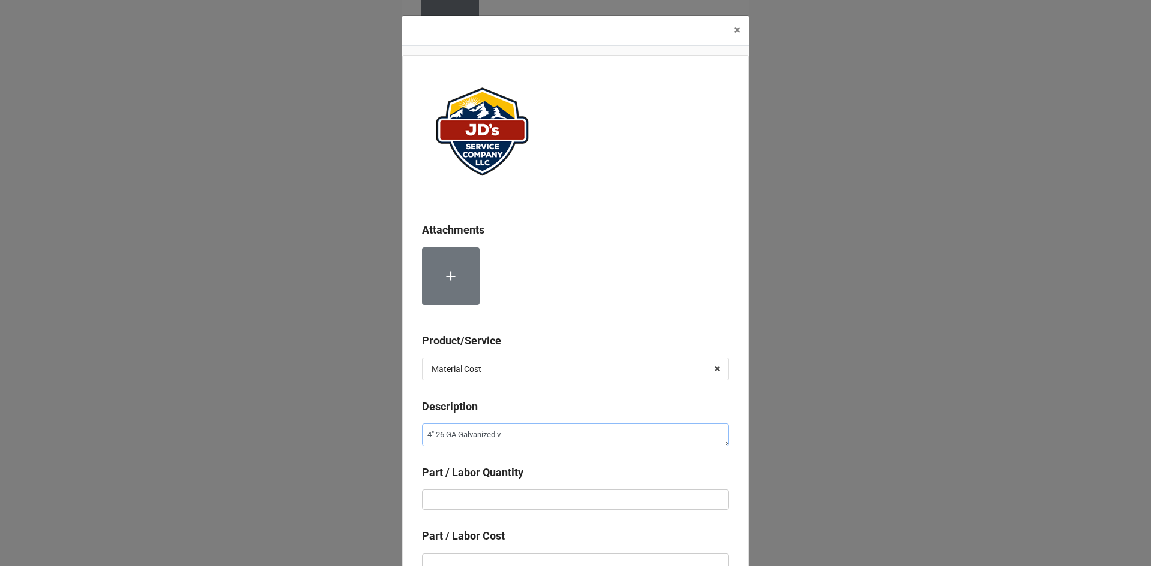
type textarea "4" 26 GA Galvanized vZ"
type textarea "x"
type textarea "4" 26 GA Galvanized v"
type textarea "x"
type textarea "4" 26 GA Galvanized"
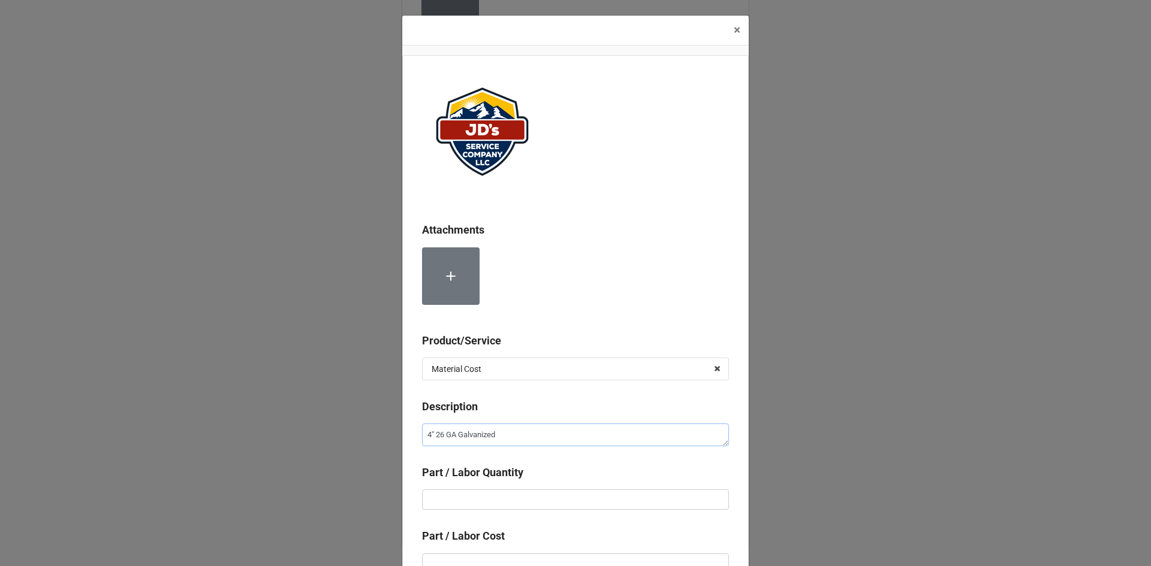
type textarea "x"
type textarea "4" 26 GA Galvanized V"
type textarea "x"
type textarea "4" 26 GA Galvanized Ve"
type textarea "x"
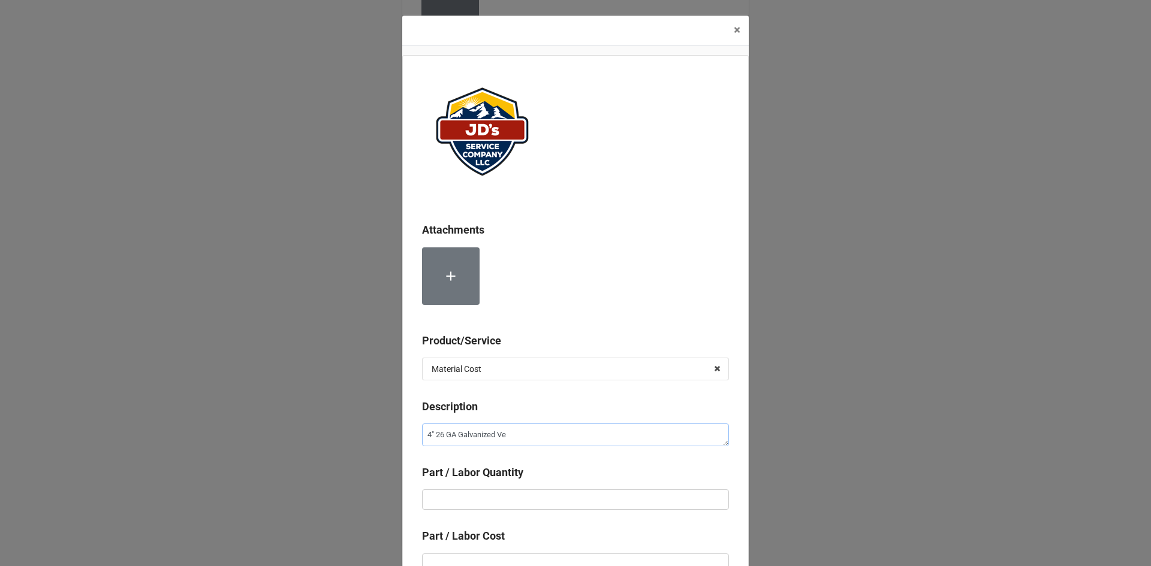
type textarea "4" 26 GA Galvanized Ven"
type textarea "x"
type textarea "4" 26 GA Galvanized Vent"
type textarea "x"
type textarea "4" 26 GA Galvanized Ventn"
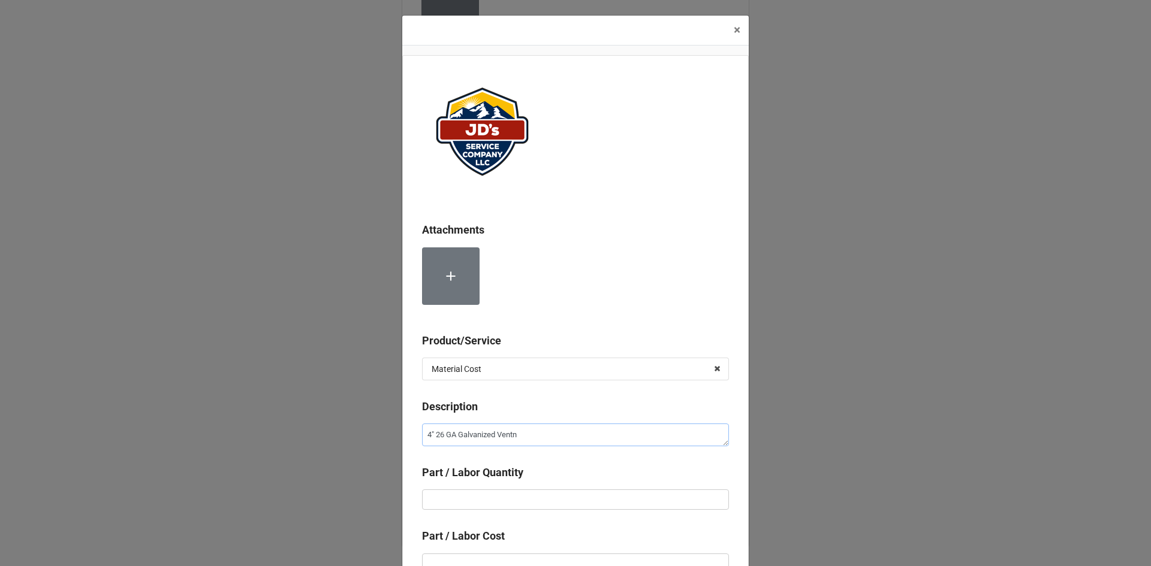
type textarea "x"
type textarea "4" 26 GA Galvanized Vent"
type textarea "x"
type textarea "4" 26 GA Galvanized Venti"
type textarea "x"
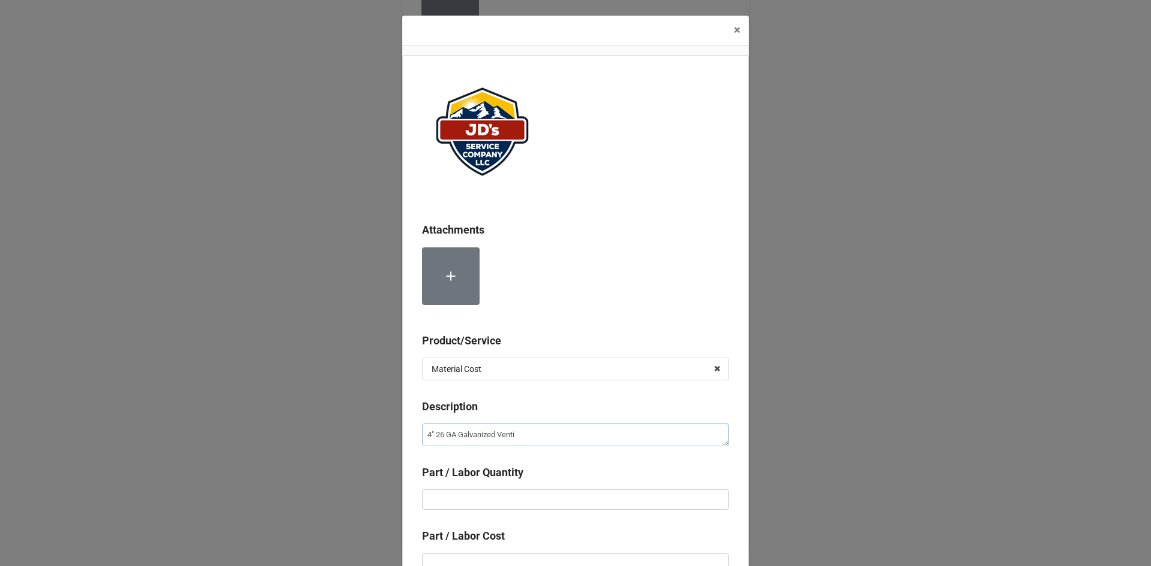
type textarea "4" 26 GA Galvanized Ventin"
type textarea "x"
type textarea "4" 26 GA Galvanized Venting"
type textarea "x"
type textarea "4" 26 GA Galvanized Venting"
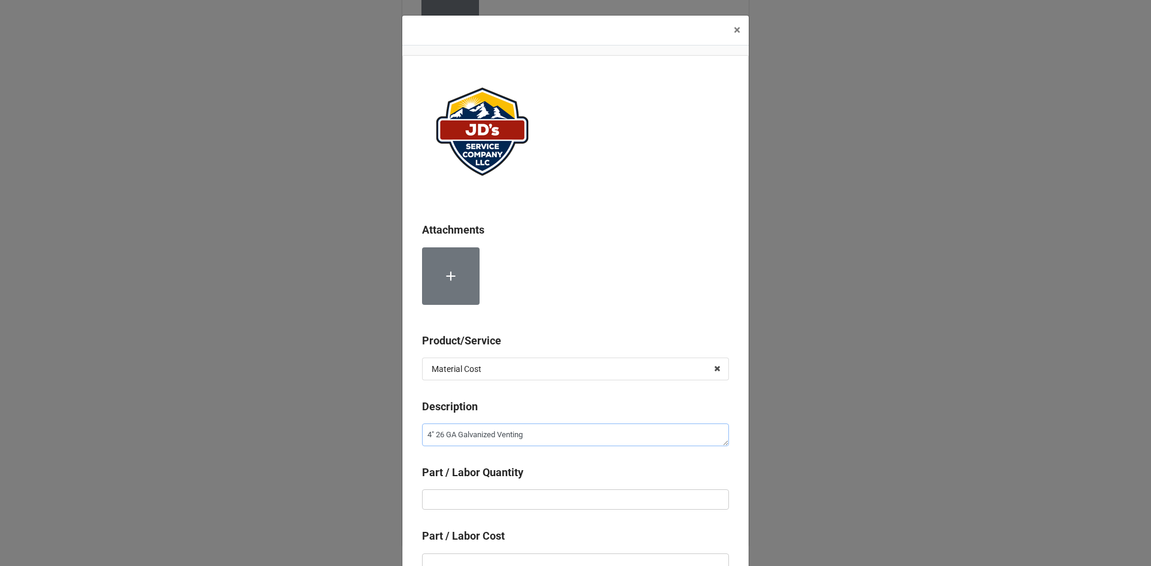
type textarea "x"
type textarea "4" 26 GA Galvanized Venting ("
type textarea "x"
type textarea "4" 26 GA Galvanized Venting (P"
type textarea "x"
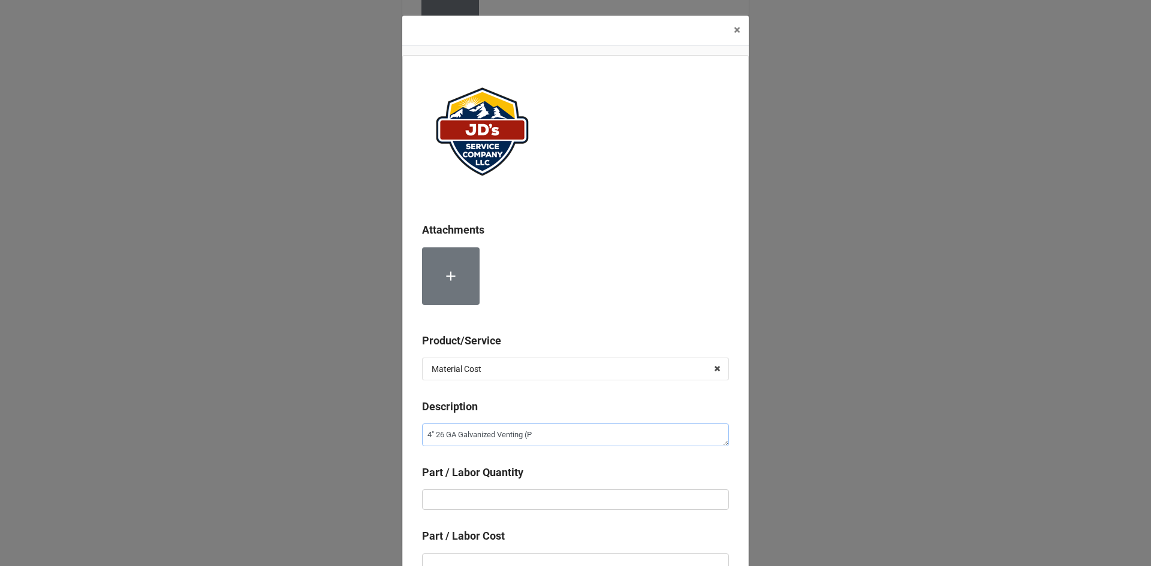
type textarea "4" 26 GA Galvanized Venting (Pe"
type textarea "x"
type textarea "4" 26 GA Galvanized Venting (Per"
type textarea "x"
type textarea "4" 26 GA Galvanized Venting (Per"
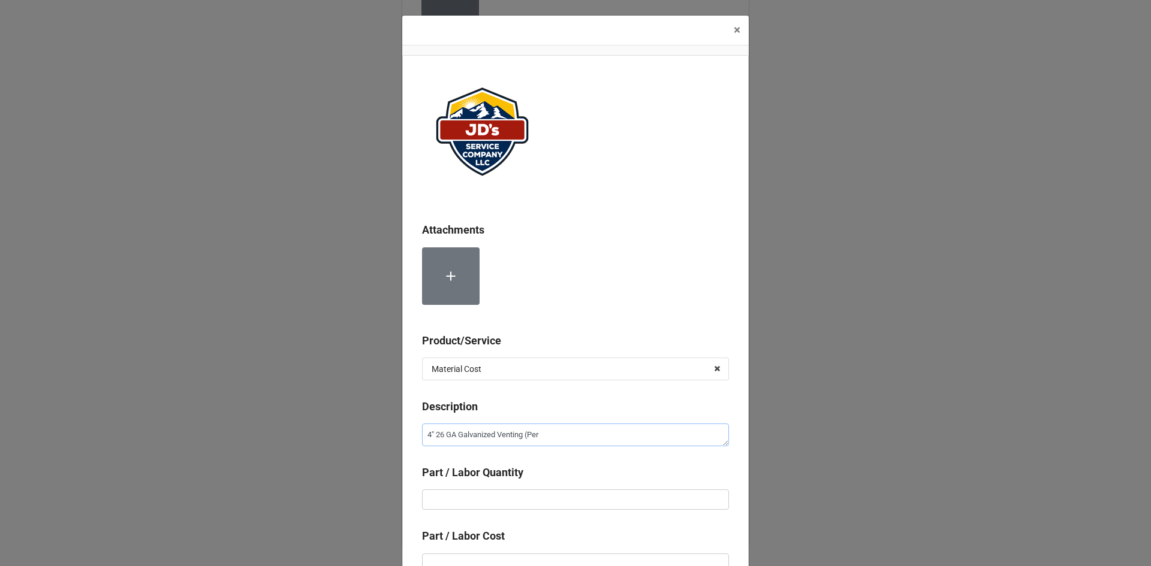
type textarea "x"
type textarea "4" 26 GA Galvanized Venting (Per F"
type textarea "x"
type textarea "4" 26 GA Galvanized Venting (Per Ft"
type textarea "x"
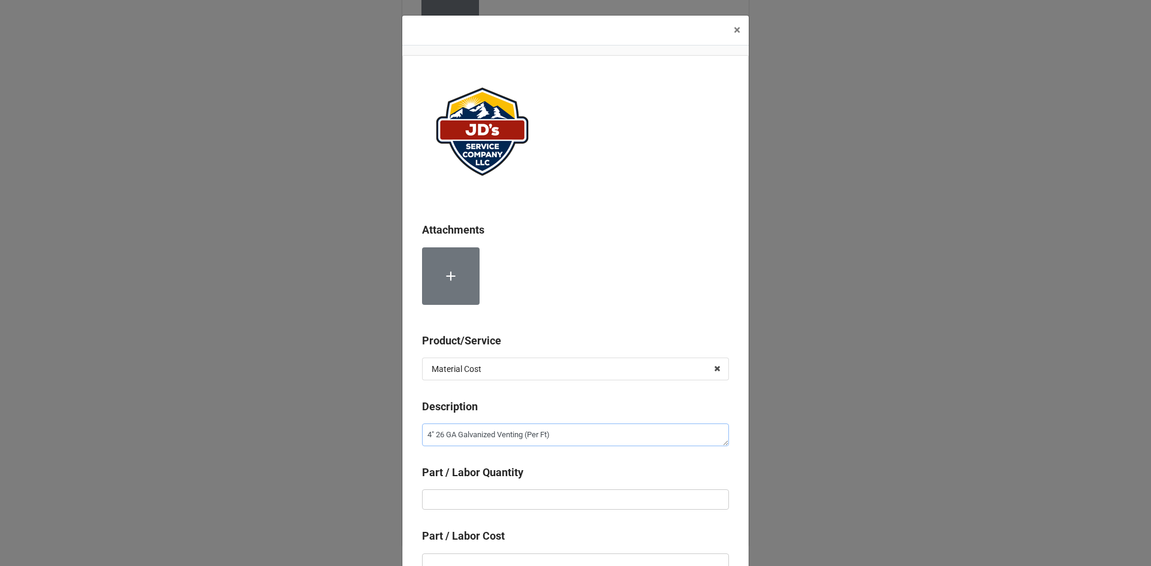
type textarea "4" 26 GA Galvanized Venting (Per Ft)"
click at [492, 499] on input "text" at bounding box center [575, 500] width 307 height 20
type textarea "x"
type input "2"
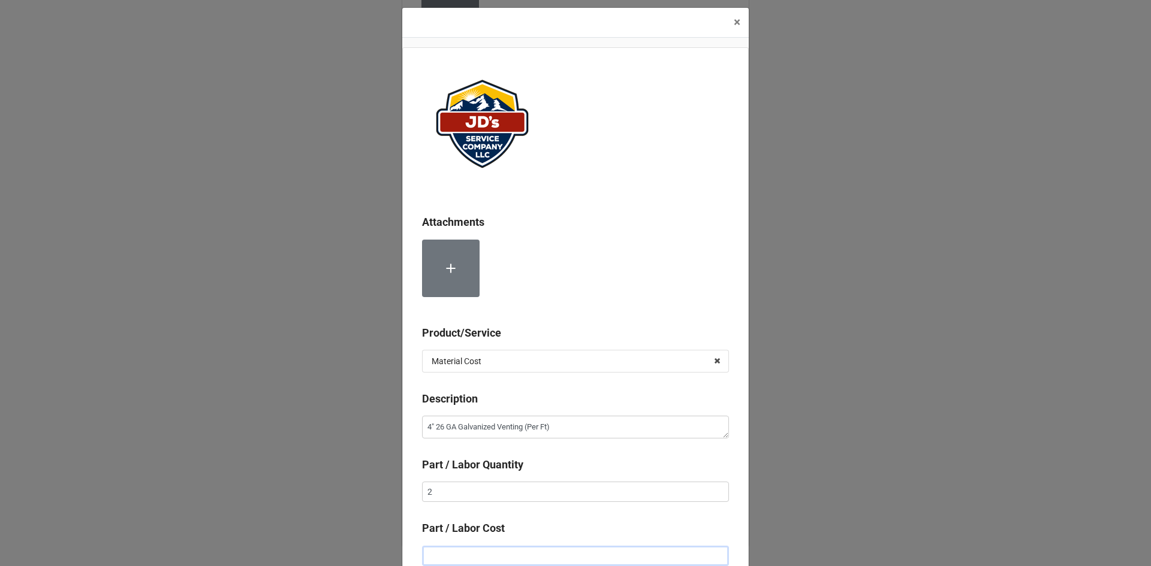
type textarea "x"
type input "$1.00"
type textarea "x"
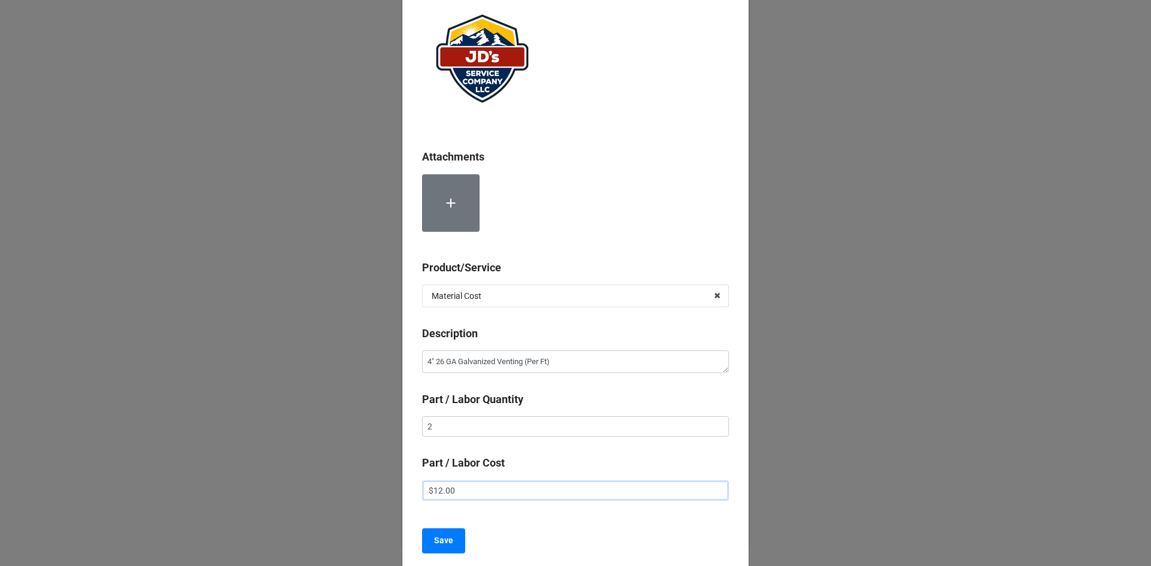
scroll to position [174, 0]
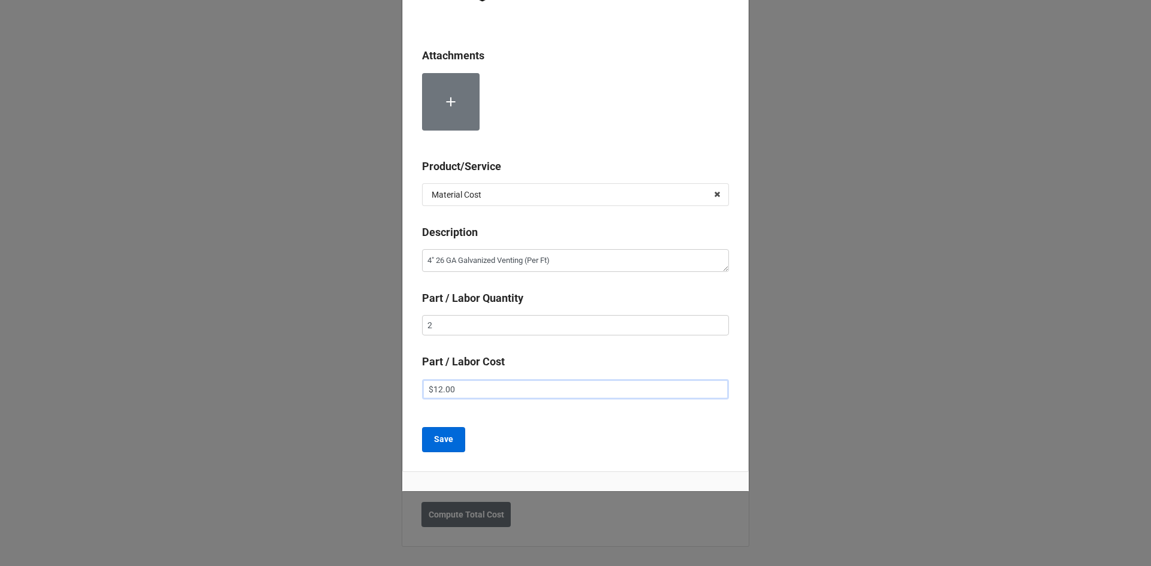
type input "$12.00"
click at [448, 442] on b "Save" at bounding box center [443, 439] width 19 height 13
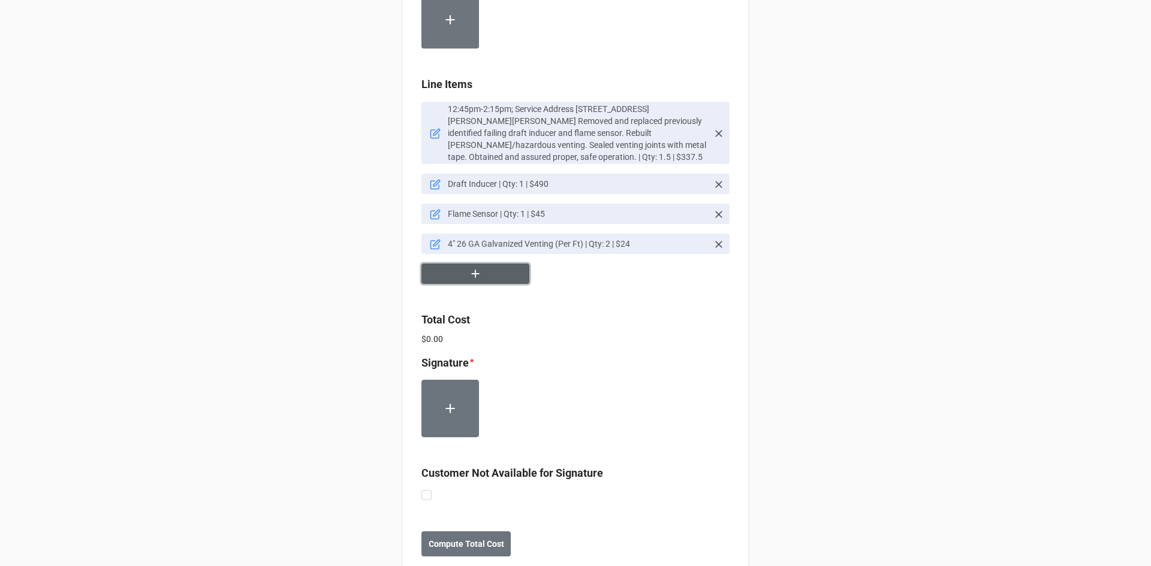
click at [482, 279] on button "button" at bounding box center [475, 274] width 108 height 21
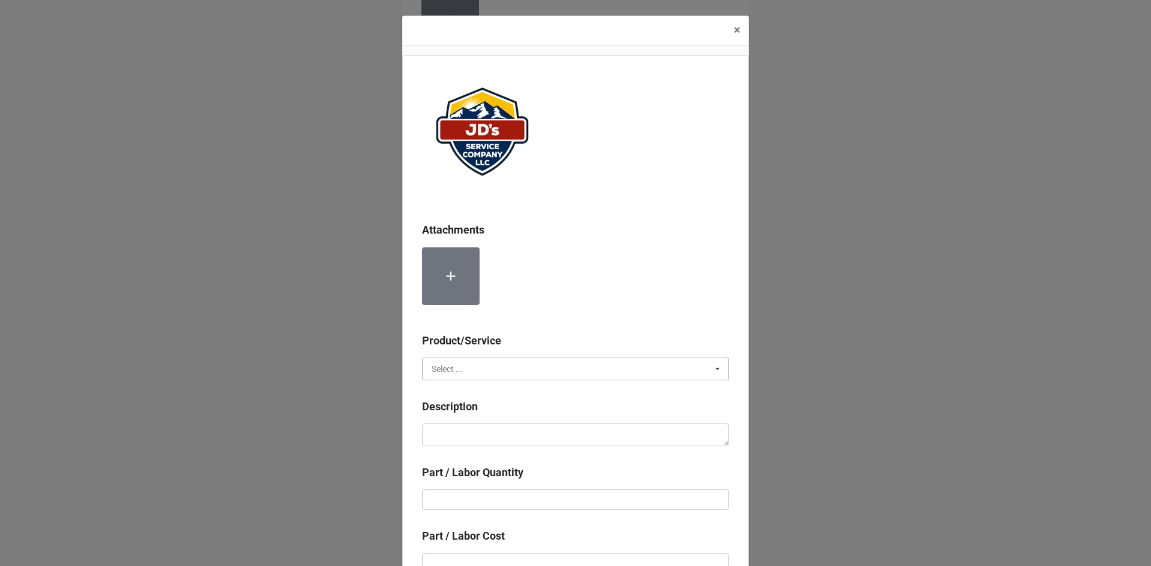
click at [473, 369] on input "text" at bounding box center [576, 369] width 306 height 22
click at [482, 411] on div "Material Cost" at bounding box center [575, 413] width 306 height 22
click at [477, 436] on textarea at bounding box center [575, 435] width 307 height 23
type textarea "x"
type textarea "4"
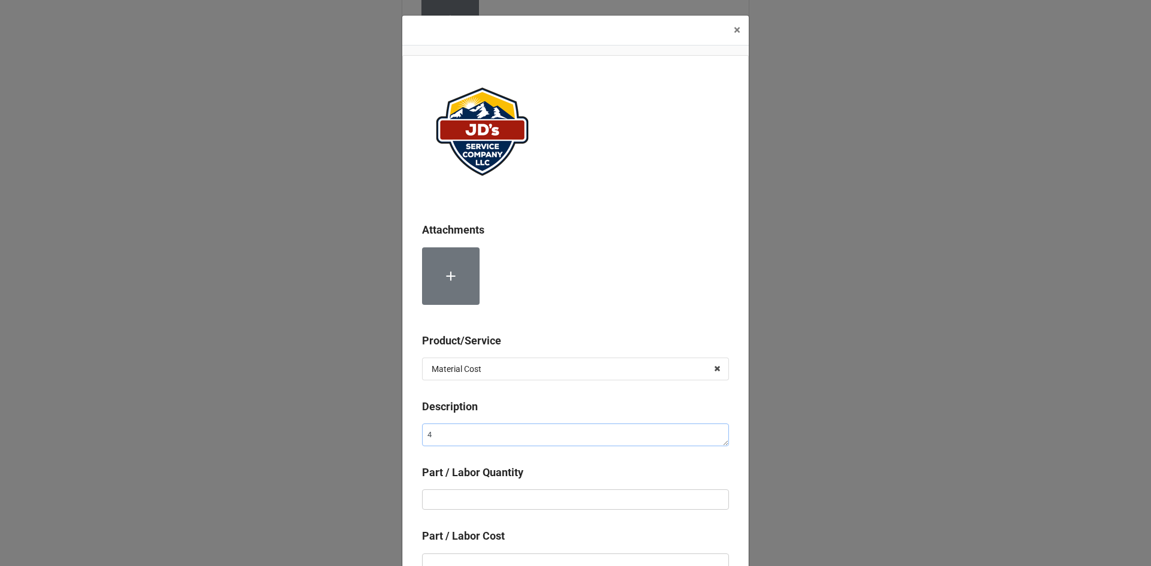
type textarea "x"
type textarea "4""
type textarea "x"
type textarea "4""
type textarea "x"
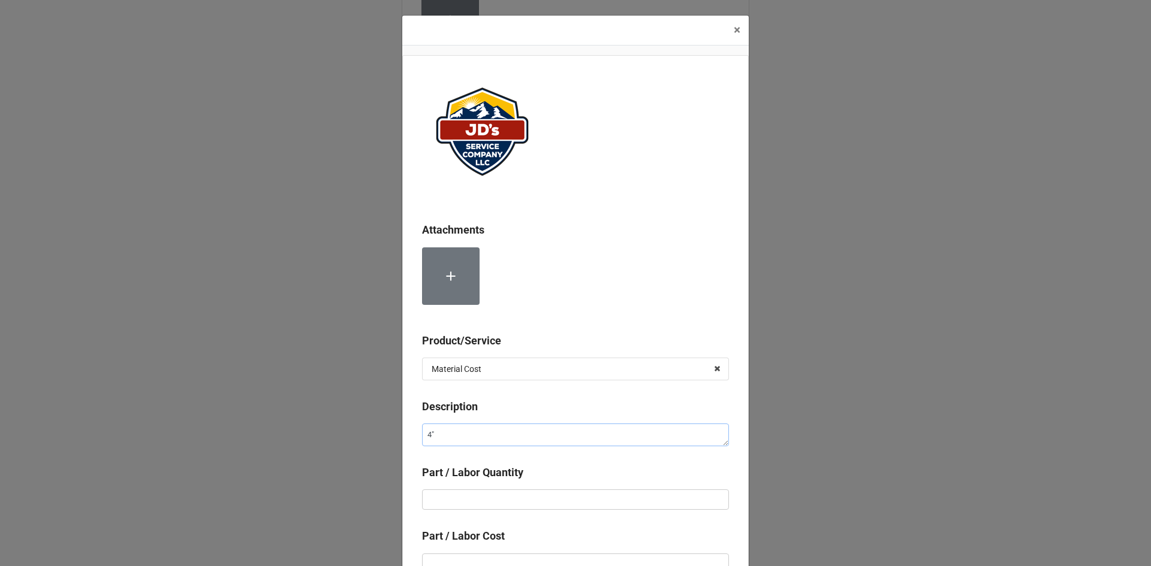
type textarea "4" 2"
type textarea "x"
type textarea "4" 26"
type textarea "x"
type textarea "4" 26"
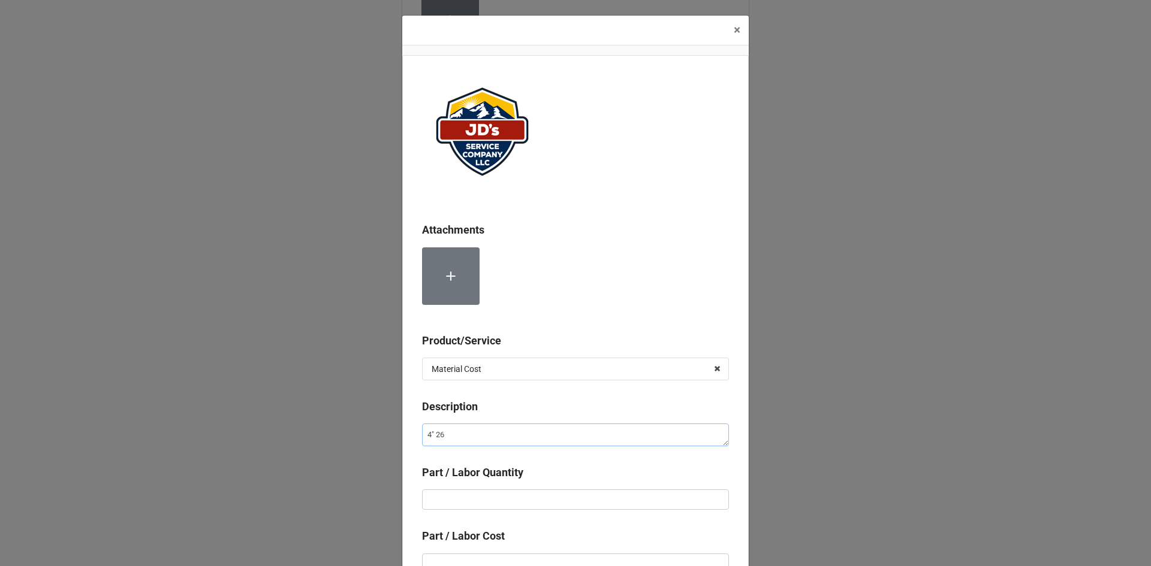
type textarea "x"
type textarea "4" 26 G"
type textarea "x"
type textarea "4" 26 GA"
type textarea "x"
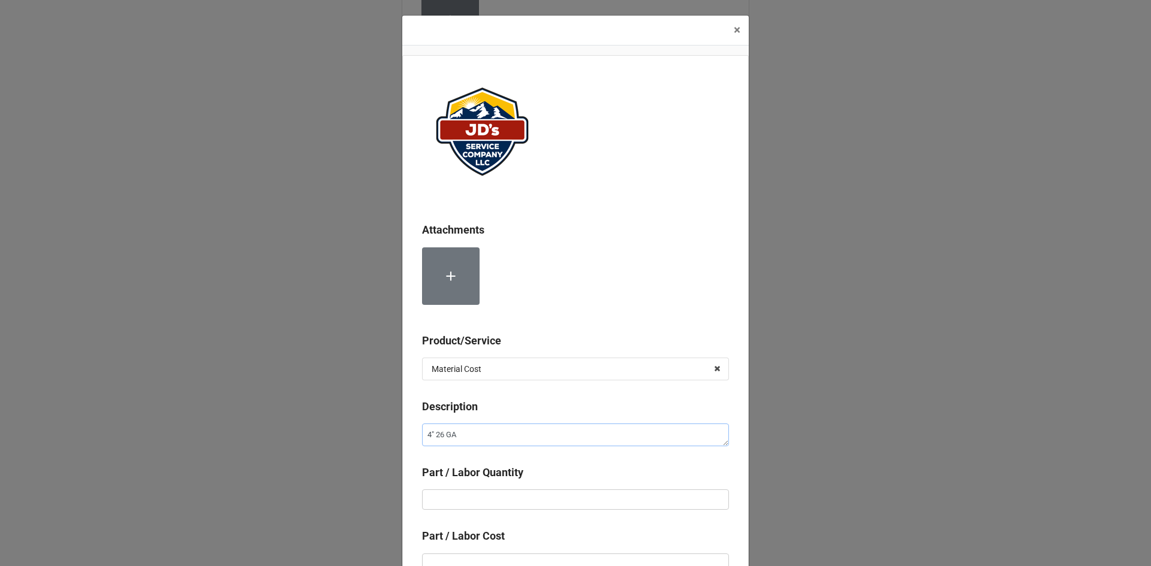
type textarea "4" 26 GA"
type textarea "x"
type textarea "4" 26 GA G"
type textarea "x"
type textarea "4" 26 GA Ga"
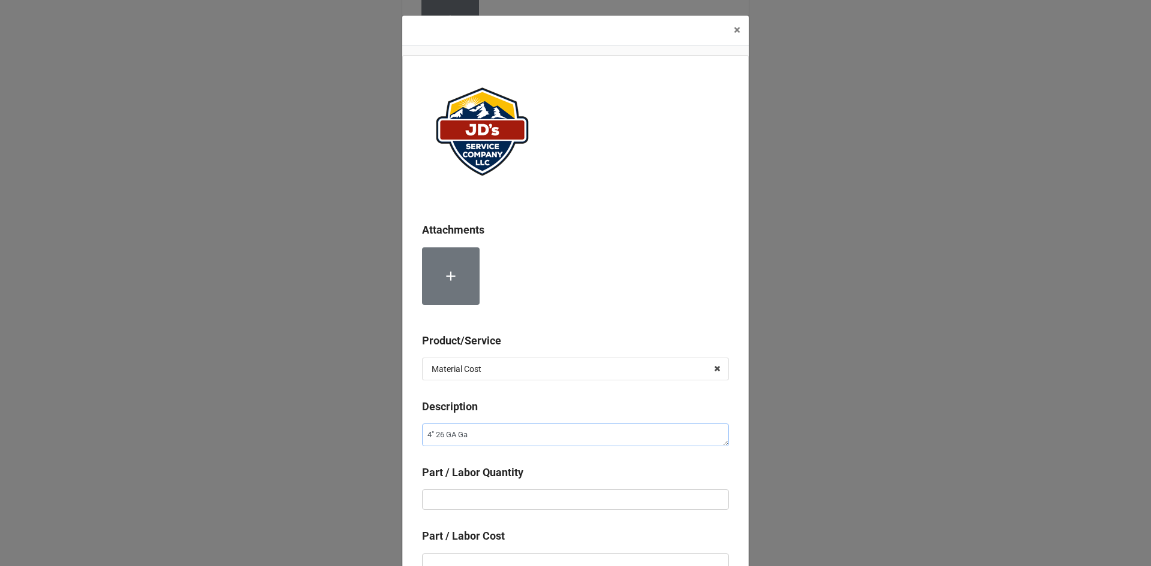
type textarea "x"
type textarea "4" 26 GA Gal"
click at [456, 436] on textarea "4" 26 GA Galvanized" at bounding box center [575, 435] width 307 height 23
click at [488, 491] on input "text" at bounding box center [575, 500] width 307 height 20
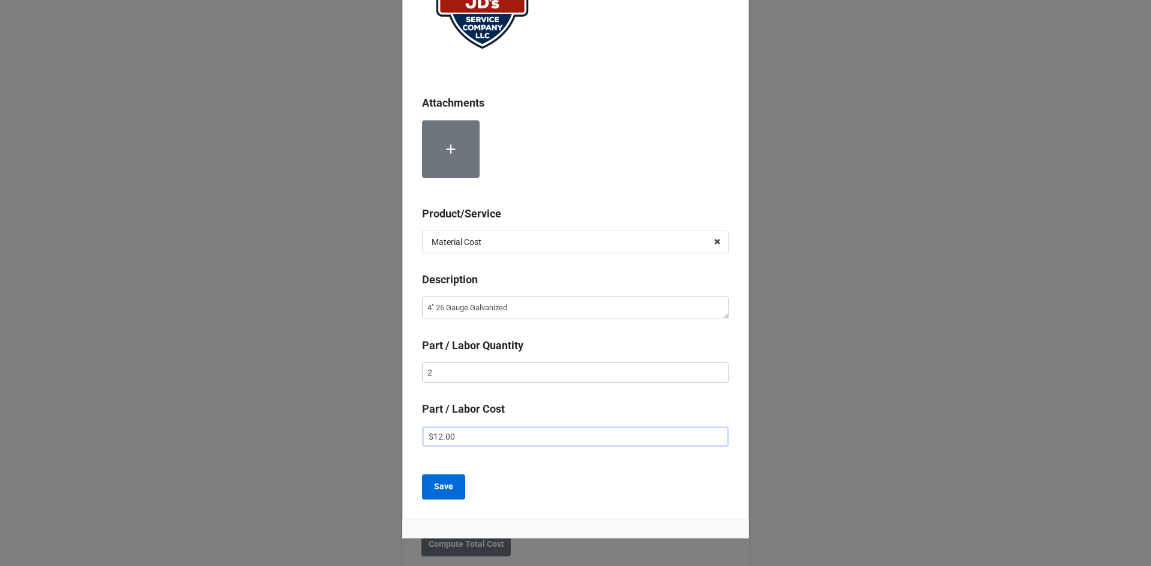
scroll to position [128, 0]
click at [458, 495] on button "Save" at bounding box center [443, 486] width 43 height 25
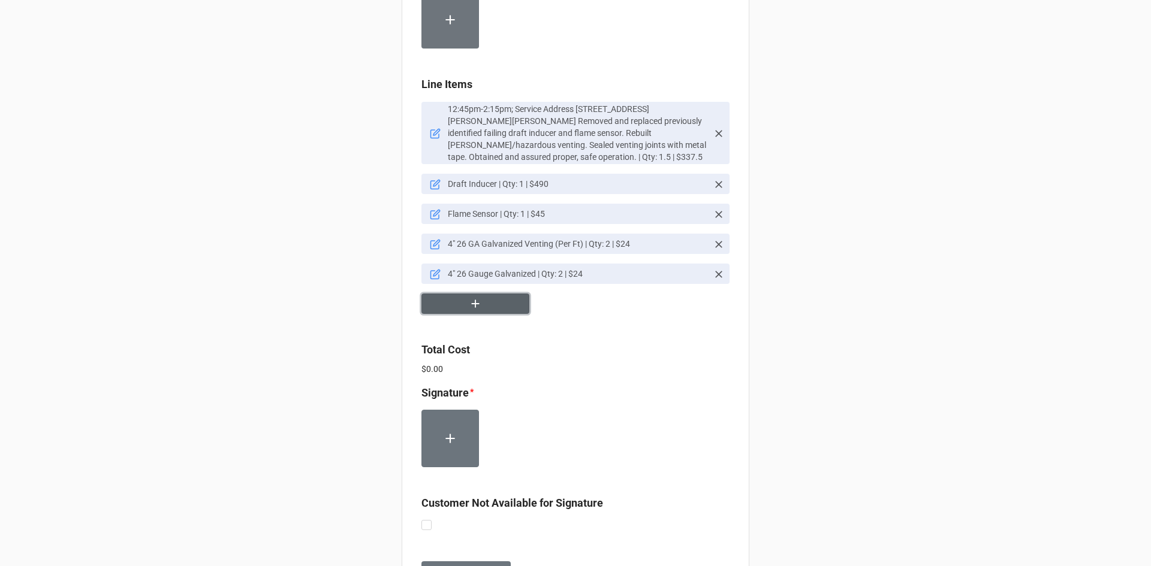
click at [494, 304] on button "button" at bounding box center [475, 304] width 108 height 21
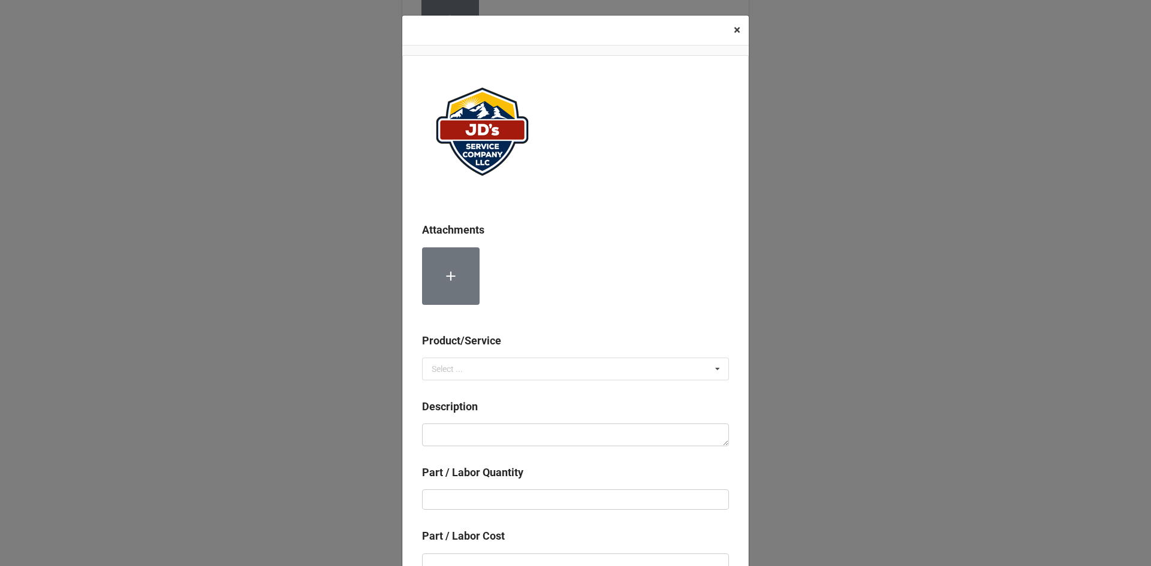
click at [734, 33] on span "×" at bounding box center [736, 30] width 7 height 14
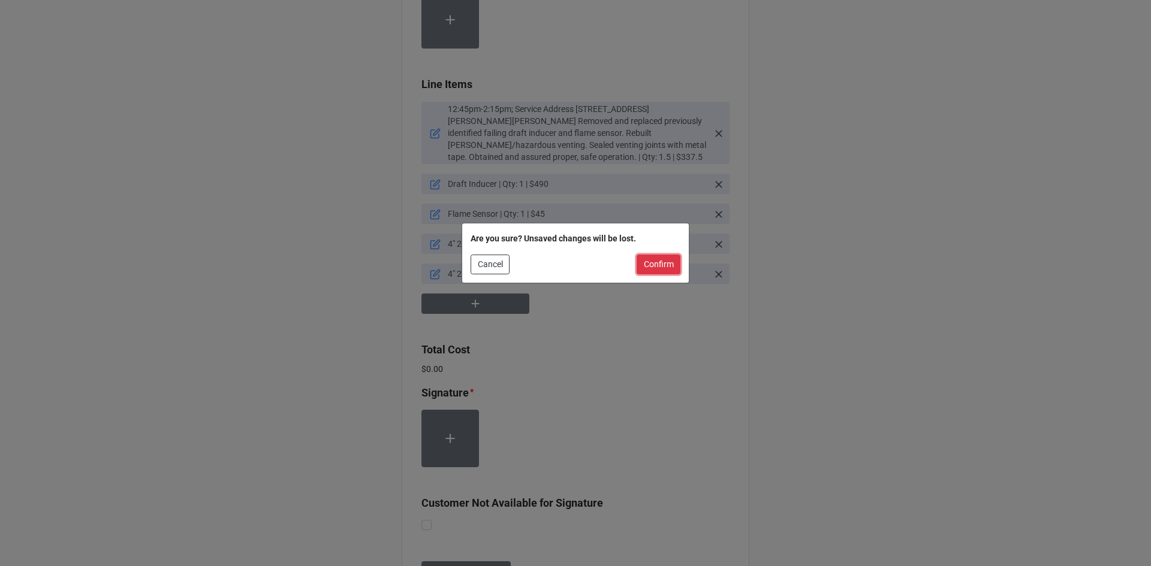
click at [667, 261] on button "Confirm" at bounding box center [658, 265] width 44 height 20
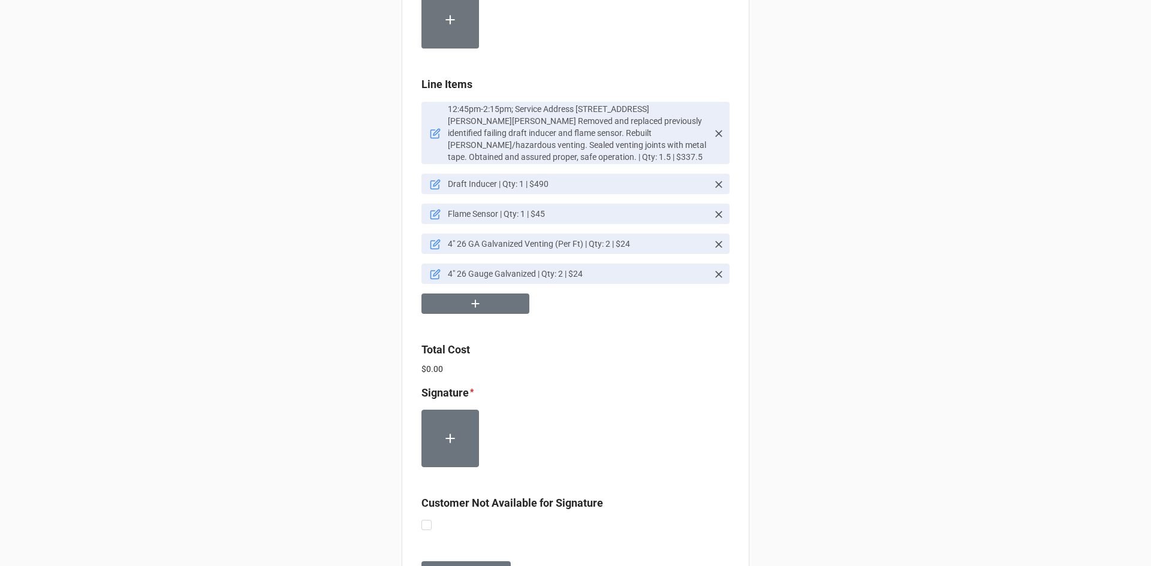
click at [433, 247] on icon at bounding box center [435, 244] width 11 height 11
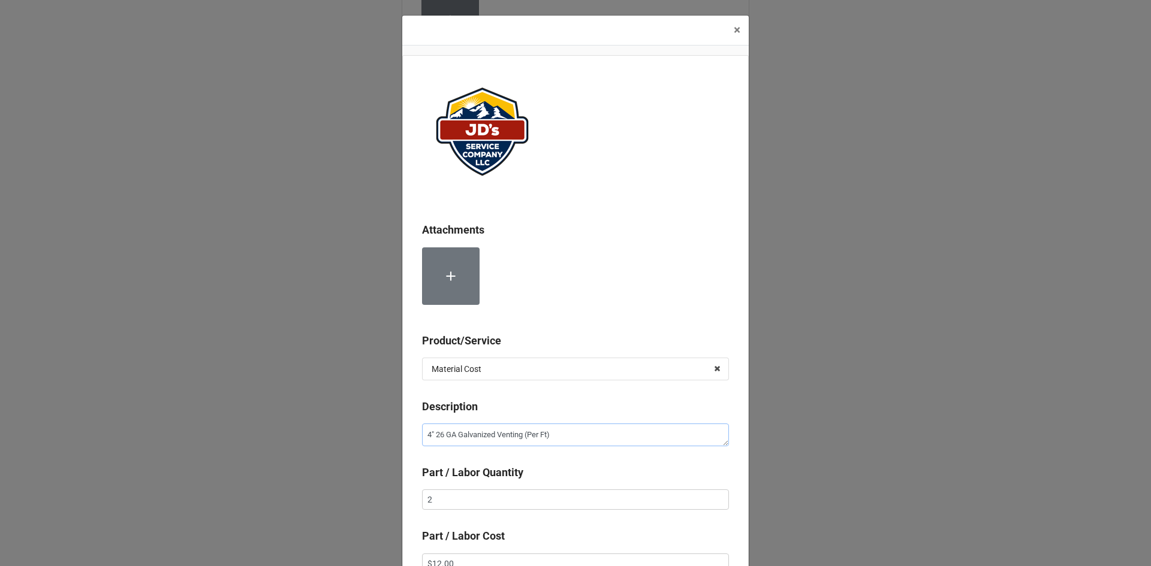
click at [455, 436] on textarea "4" 26 GA Galvanized Venting (Per Ft)" at bounding box center [575, 435] width 307 height 23
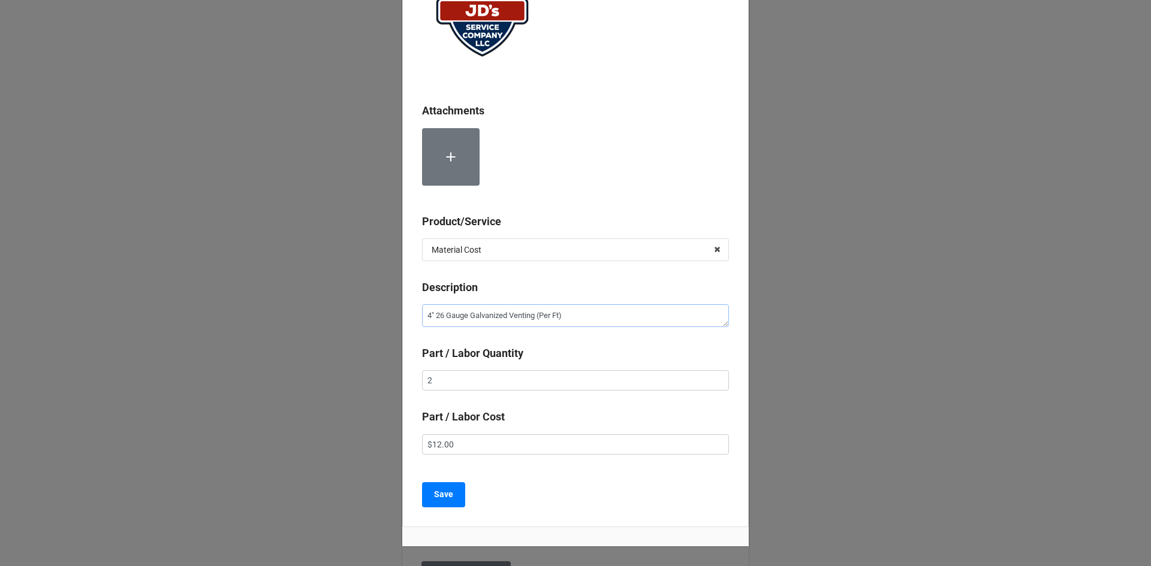
scroll to position [120, 0]
click at [422, 497] on button "Save" at bounding box center [443, 494] width 43 height 25
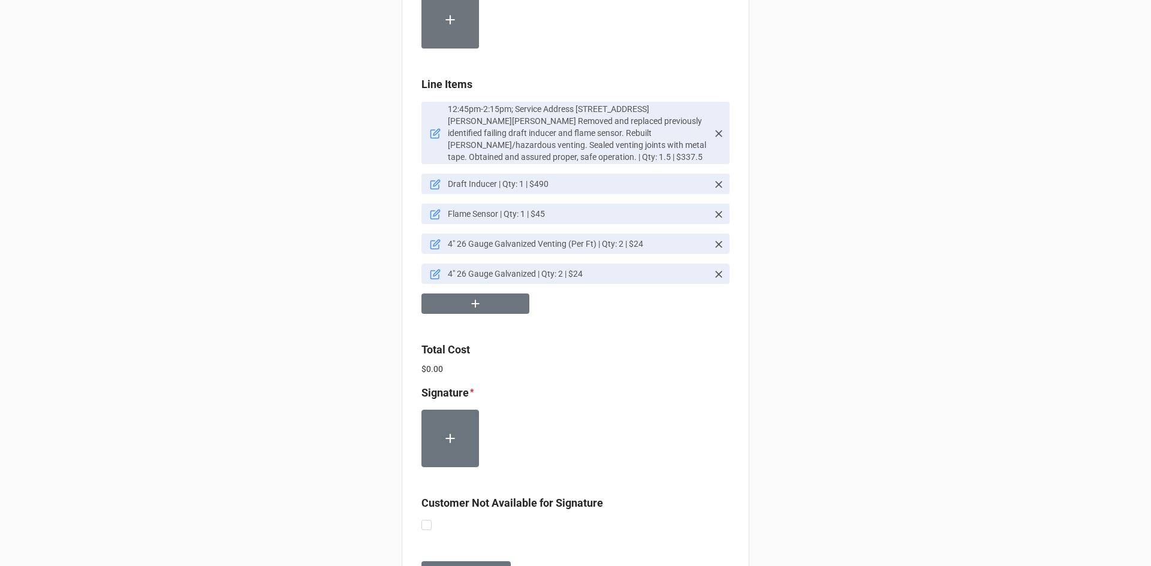
click at [433, 274] on icon at bounding box center [435, 274] width 11 height 11
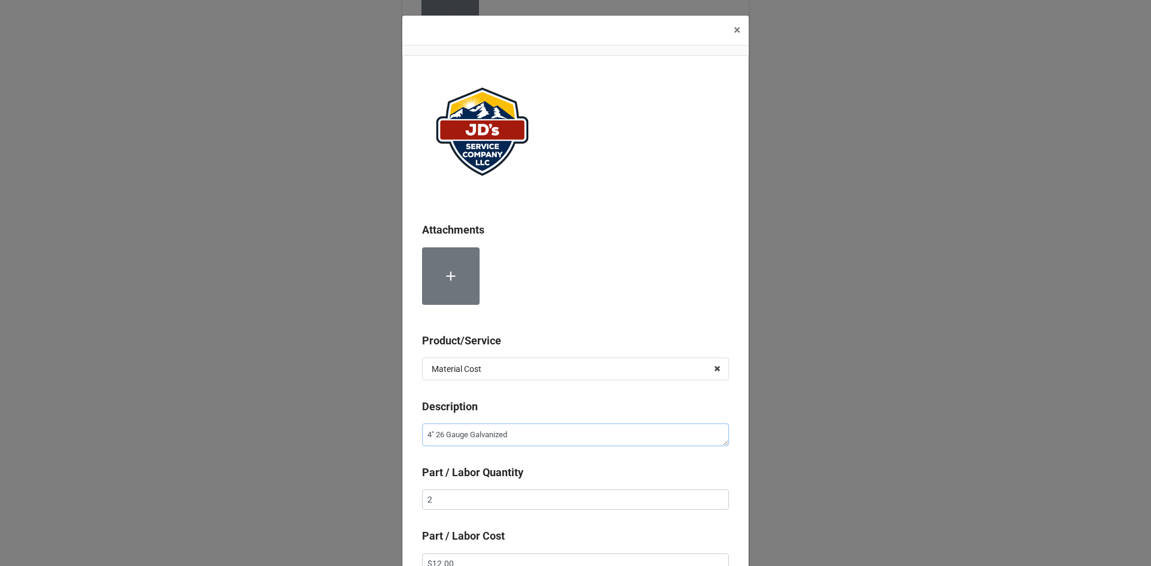
click at [508, 436] on textarea "4" 26 Gauge Galvanized" at bounding box center [575, 435] width 307 height 23
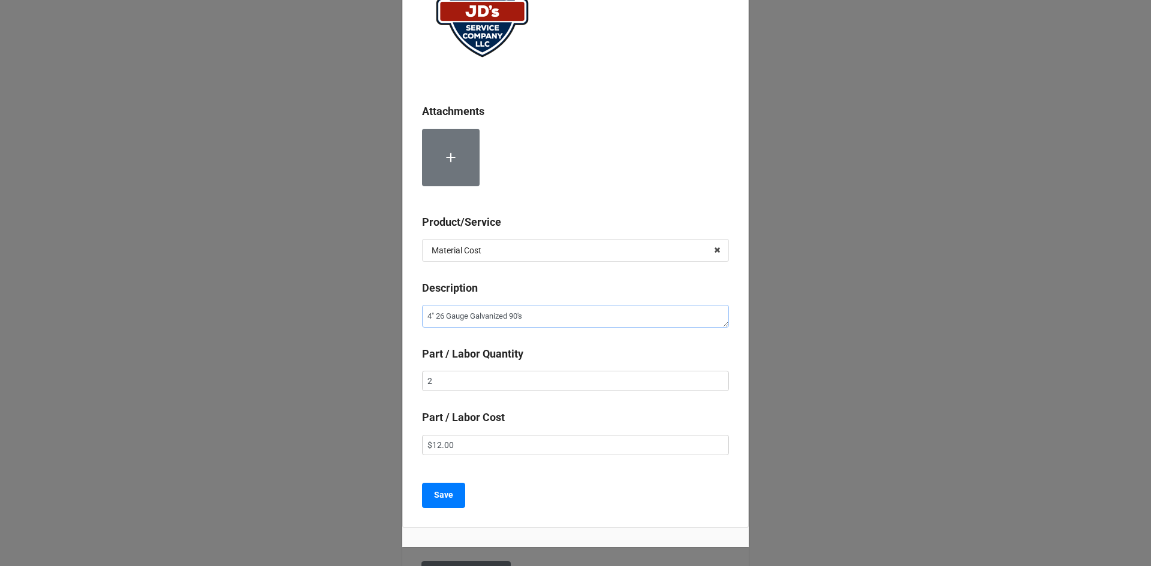
scroll to position [174, 0]
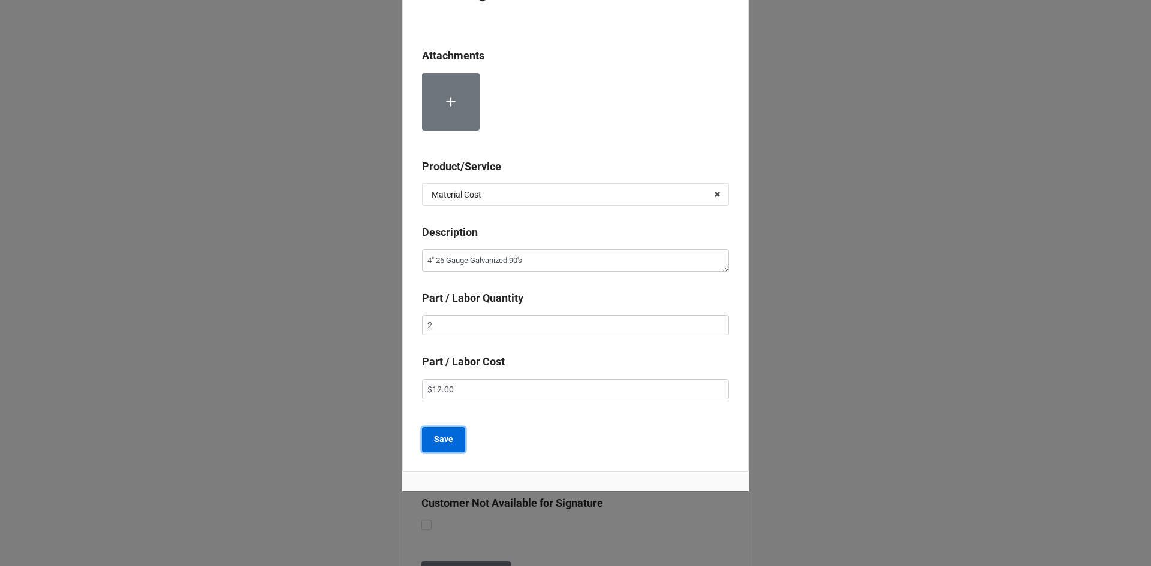
click at [454, 449] on button "Save" at bounding box center [443, 439] width 43 height 25
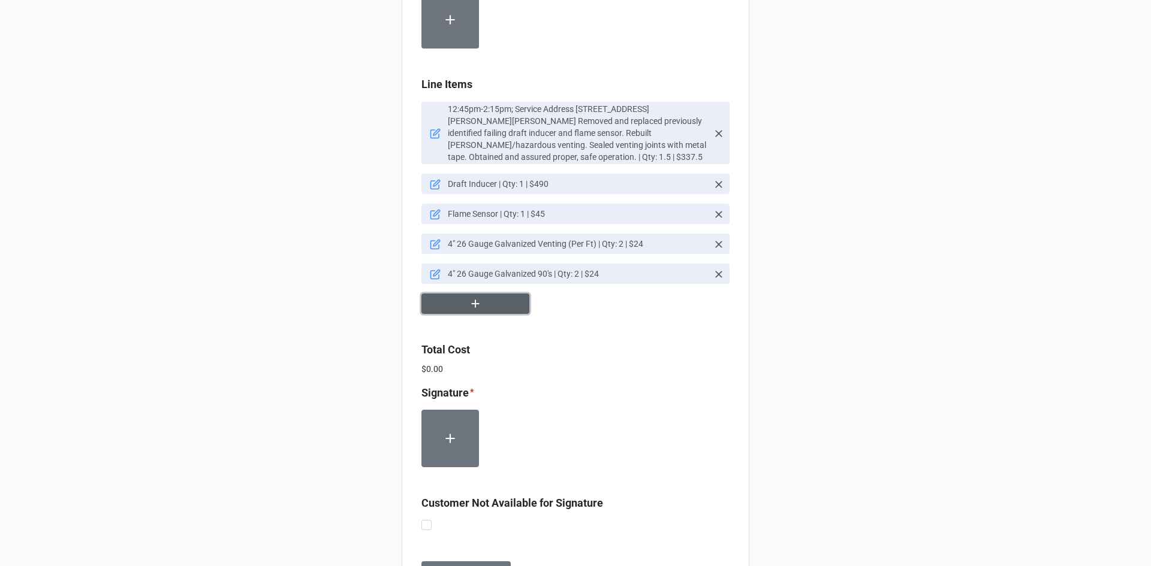
click at [475, 307] on icon "button" at bounding box center [475, 303] width 13 height 13
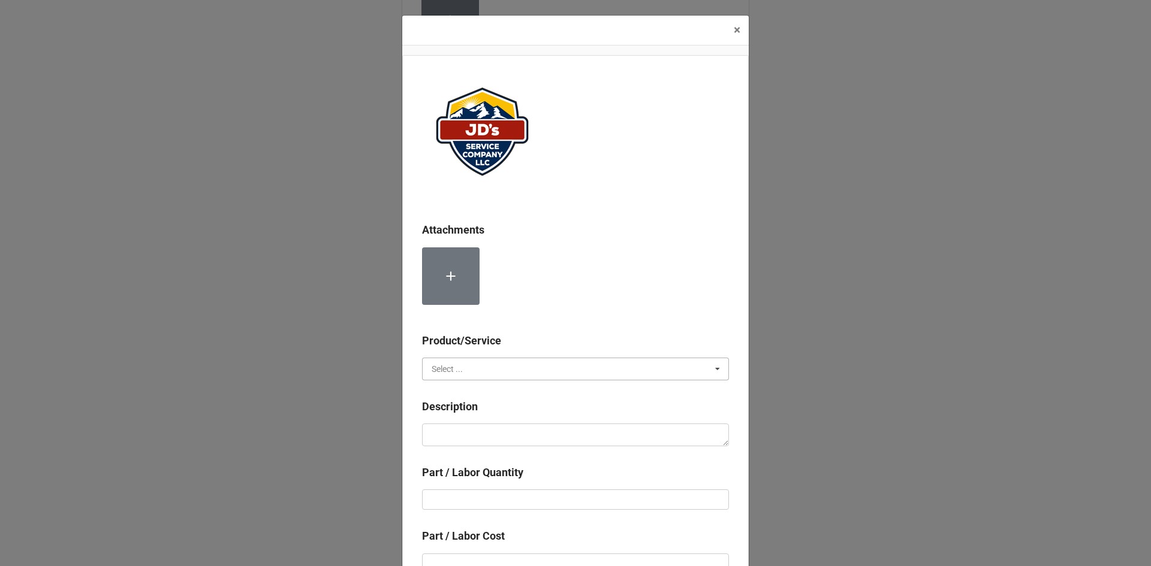
click at [470, 373] on input "text" at bounding box center [576, 369] width 306 height 22
click at [467, 412] on span "Material Cost" at bounding box center [457, 414] width 50 height 10
click at [481, 430] on textarea at bounding box center [575, 435] width 307 height 23
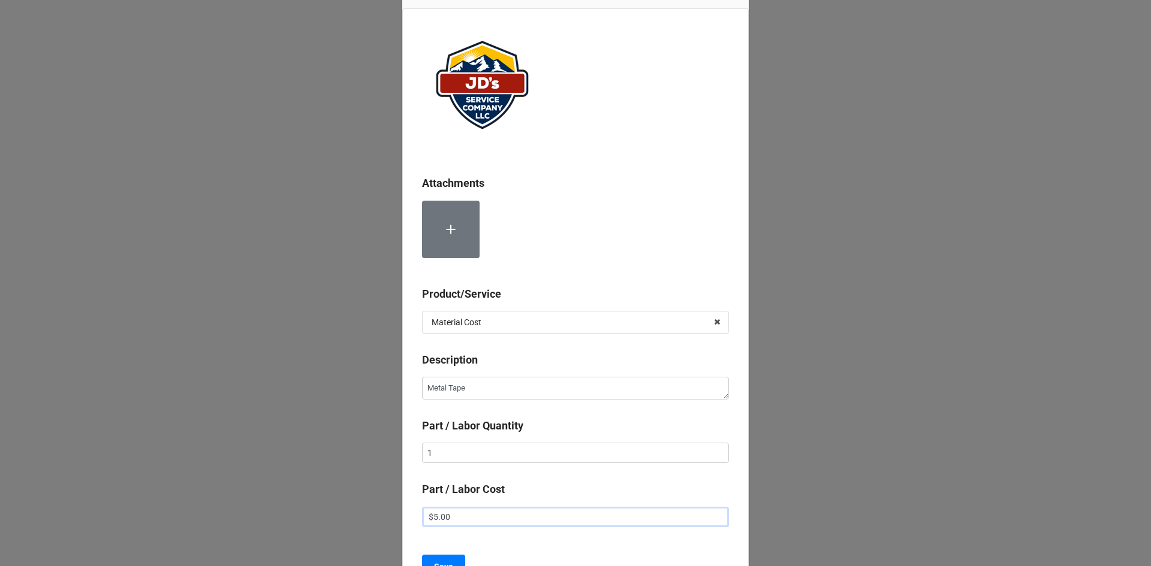
scroll to position [68, 0]
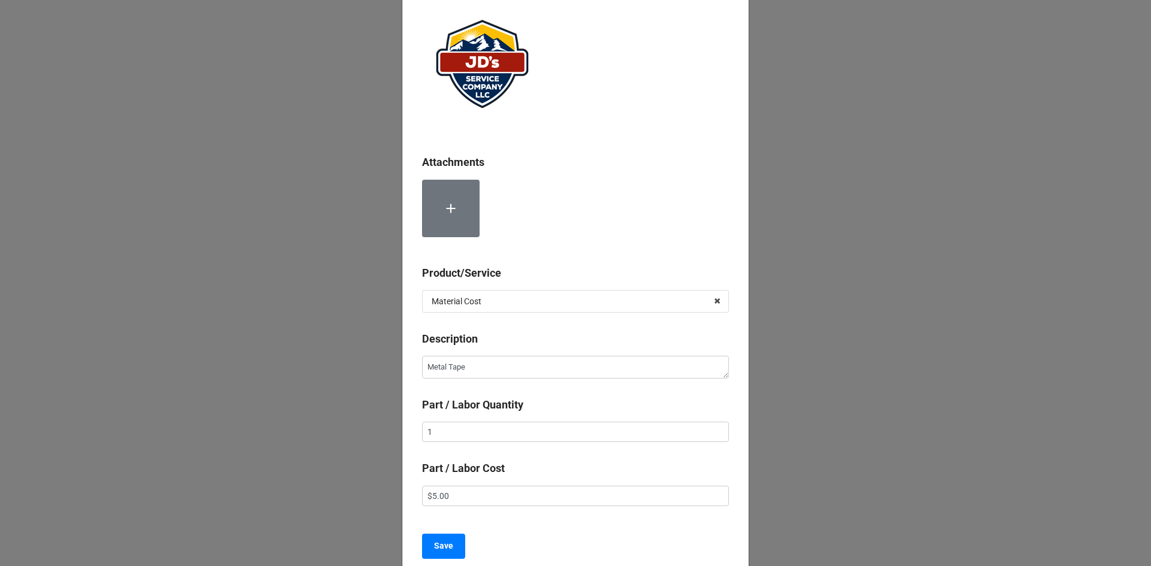
click at [432, 563] on div "Attachments Product/Service Material Cost Services Material Cost Description Me…" at bounding box center [575, 282] width 346 height 591
click at [439, 546] on b "Save" at bounding box center [443, 546] width 19 height 13
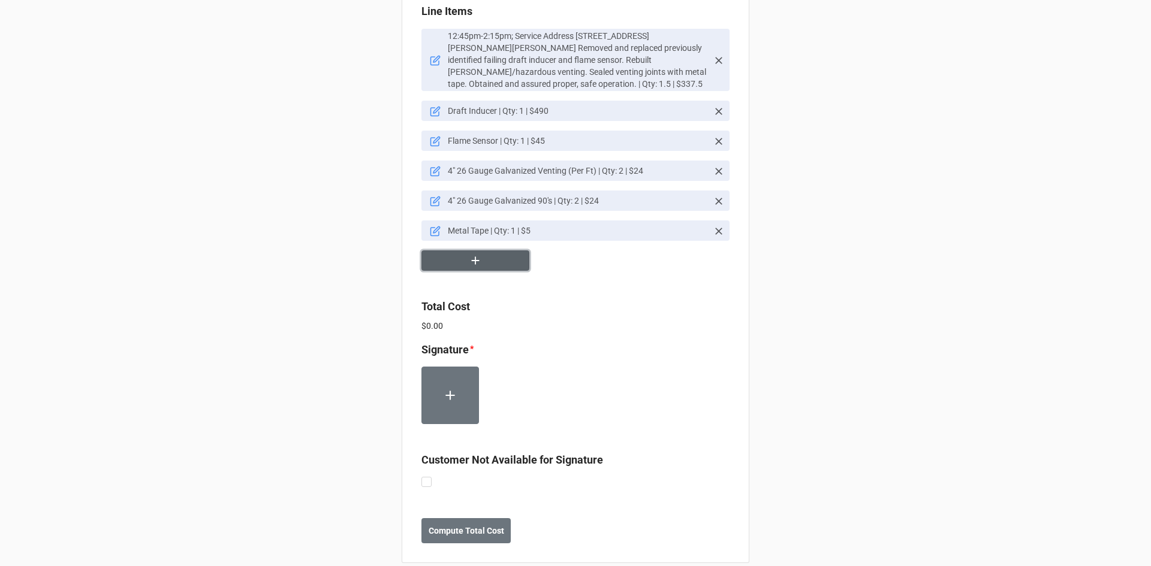
scroll to position [839, 0]
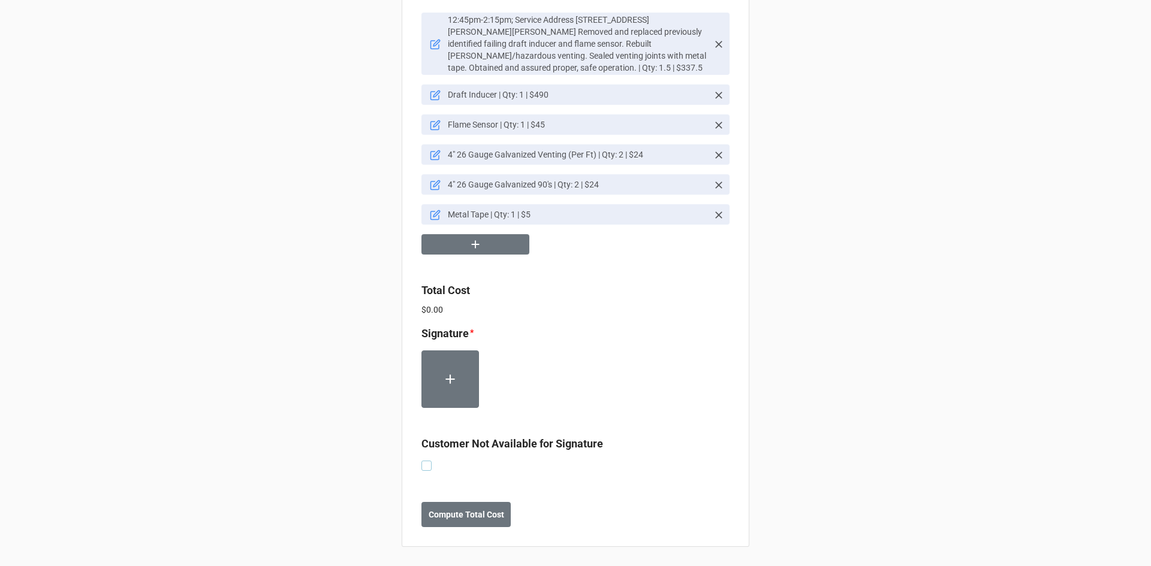
click at [426, 461] on label at bounding box center [426, 461] width 10 height 0
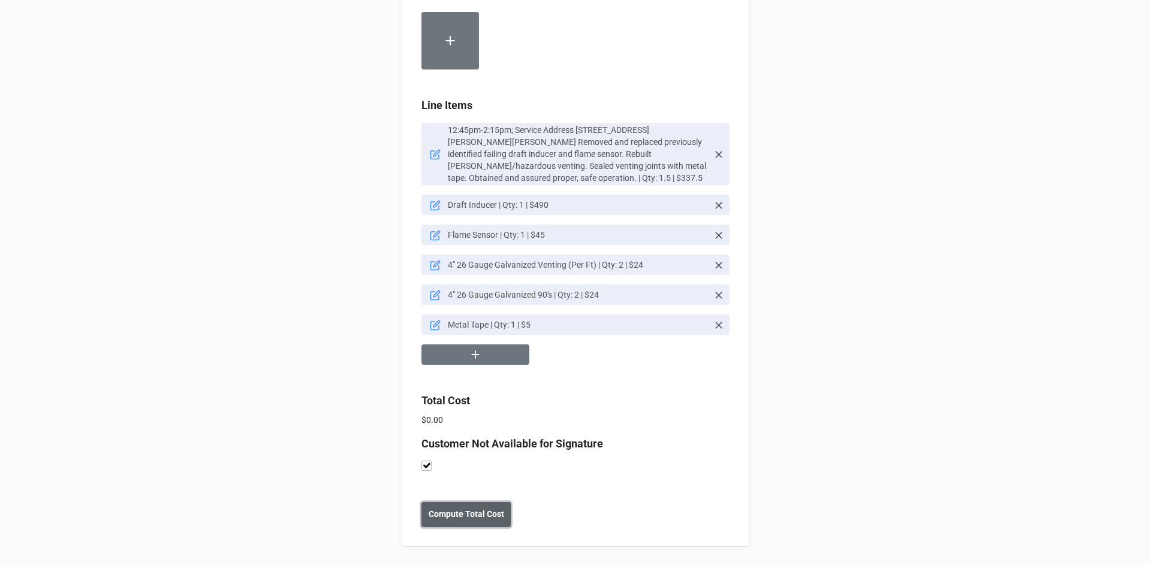
click at [464, 527] on button "Compute Total Cost" at bounding box center [465, 514] width 89 height 25
click at [432, 295] on icon at bounding box center [435, 295] width 11 height 11
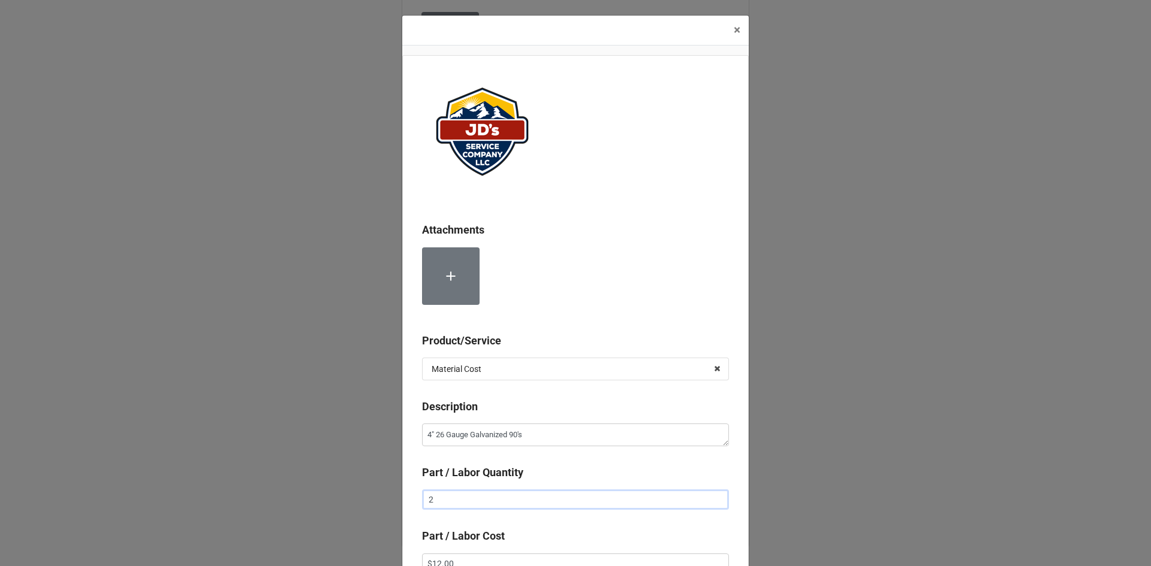
click at [461, 502] on input "2" at bounding box center [575, 500] width 307 height 20
click at [461, 500] on input "2" at bounding box center [575, 500] width 307 height 20
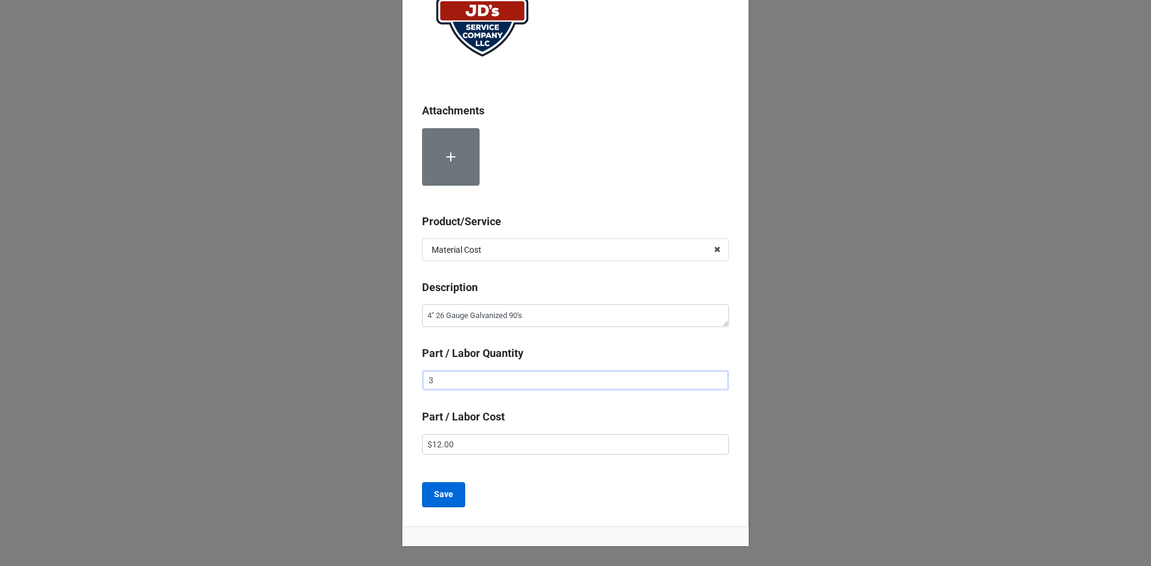
scroll to position [120, 0]
click at [440, 503] on button "Save" at bounding box center [443, 494] width 43 height 25
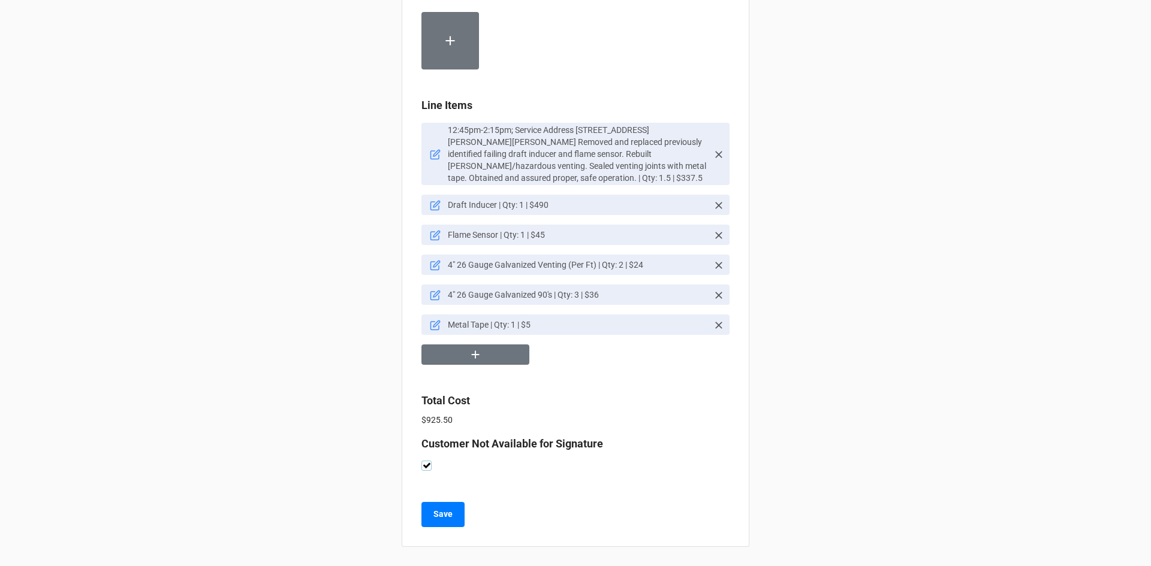
click at [427, 461] on label at bounding box center [426, 461] width 10 height 0
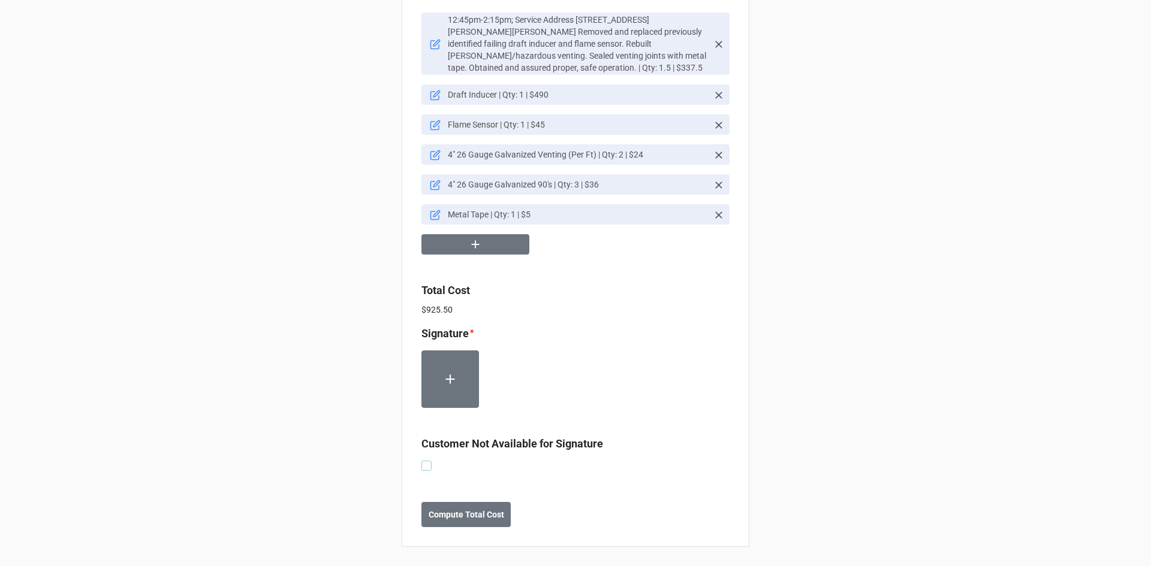
drag, startPoint x: 421, startPoint y: 466, endPoint x: 431, endPoint y: 471, distance: 11.3
click at [421, 461] on label at bounding box center [426, 461] width 10 height 0
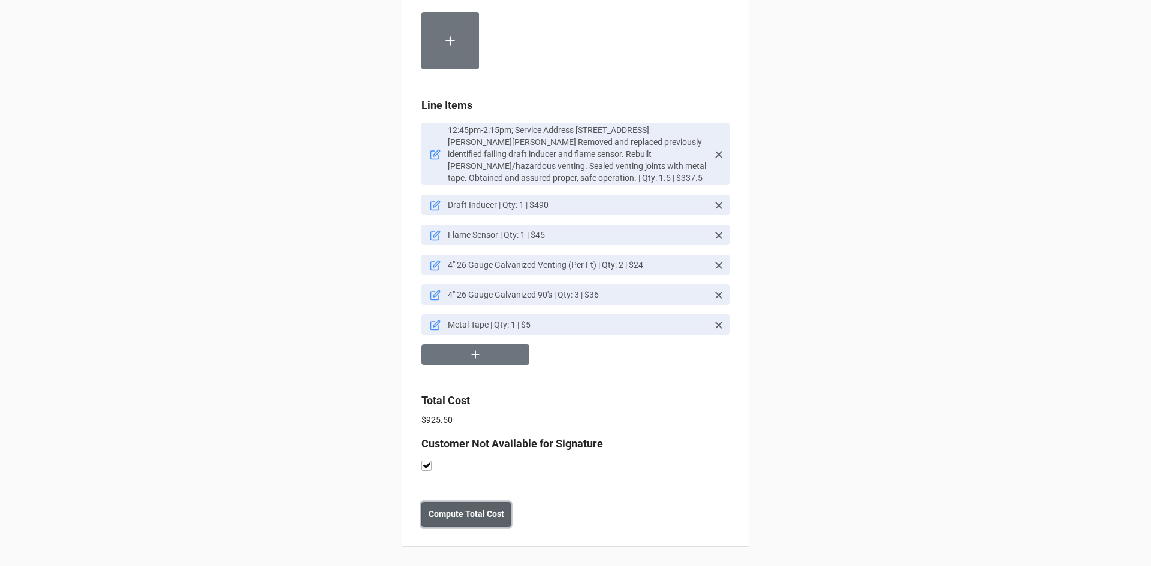
click at [447, 517] on b "Compute Total Cost" at bounding box center [466, 514] width 76 height 13
click at [441, 508] on button "Save" at bounding box center [442, 514] width 43 height 25
